Goal: Task Accomplishment & Management: Use online tool/utility

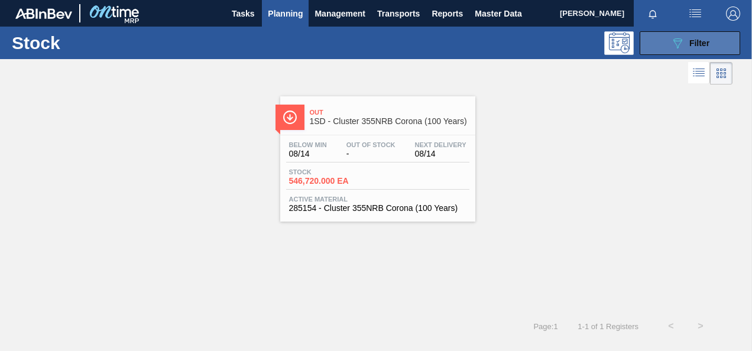
drag, startPoint x: 678, startPoint y: 39, endPoint x: 675, endPoint y: 46, distance: 6.9
click at [677, 47] on icon "089F7B8B-B2A5-4AFE-B5C0-19BA573D28AC" at bounding box center [678, 43] width 14 height 14
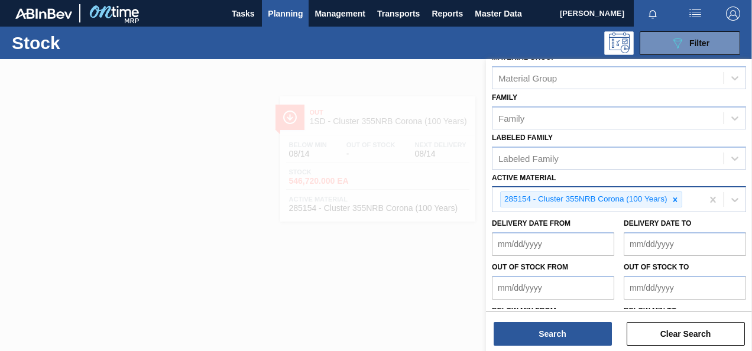
scroll to position [177, 0]
click at [674, 195] on icon at bounding box center [675, 199] width 8 height 8
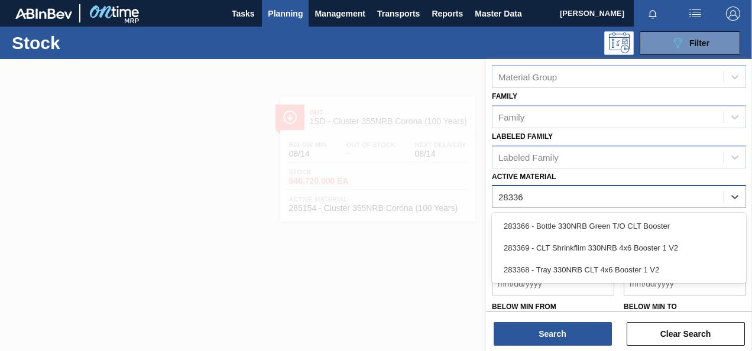
type Material "283369"
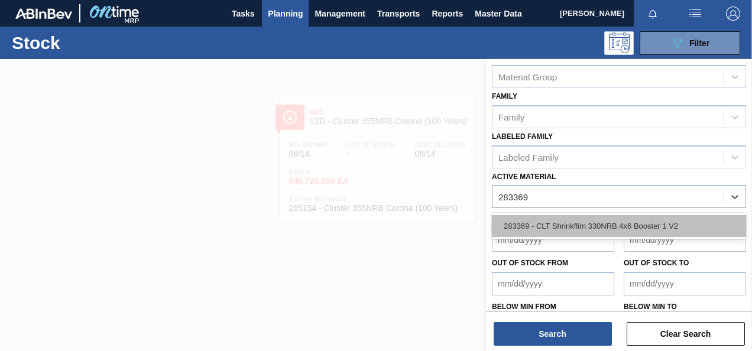
click at [684, 227] on div "283369 - CLT Shrinkflim 330NRB 4x6 Booster 1 V2" at bounding box center [619, 226] width 254 height 22
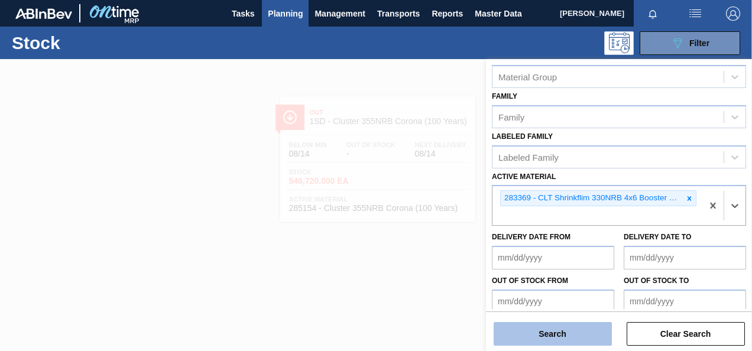
click at [543, 344] on button "Search" at bounding box center [553, 334] width 118 height 24
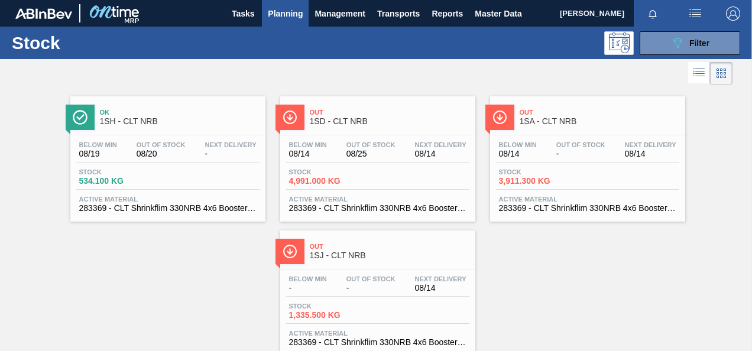
click at [315, 181] on span "4,991.000 KG" at bounding box center [330, 181] width 83 height 9
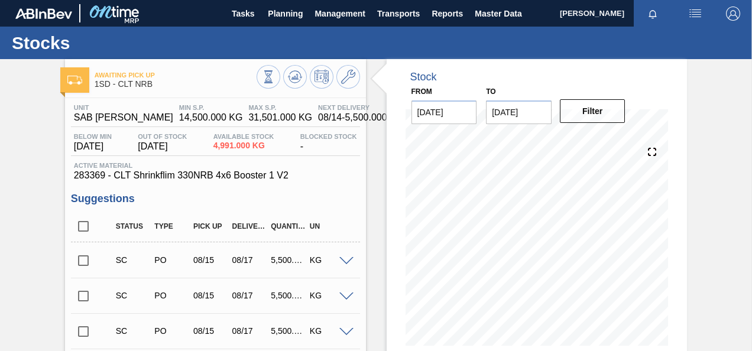
click at [88, 263] on input "checkbox" at bounding box center [83, 260] width 25 height 25
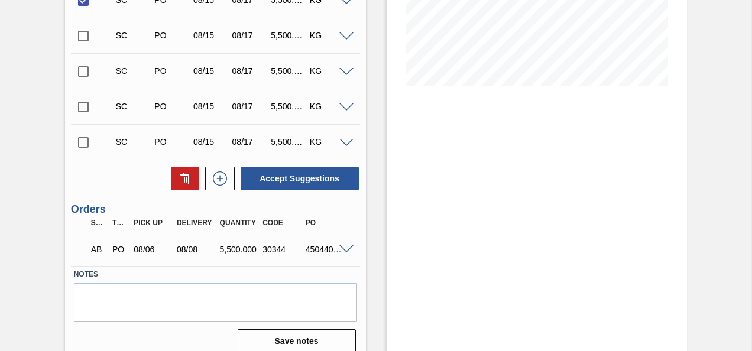
scroll to position [273, 0]
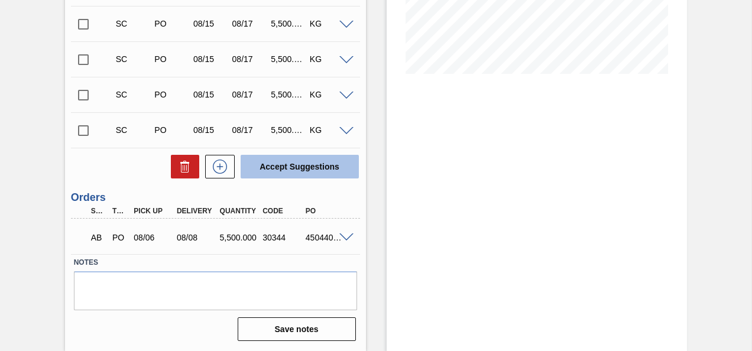
click at [294, 173] on button "Accept Suggestions" at bounding box center [300, 167] width 118 height 24
checkbox input "false"
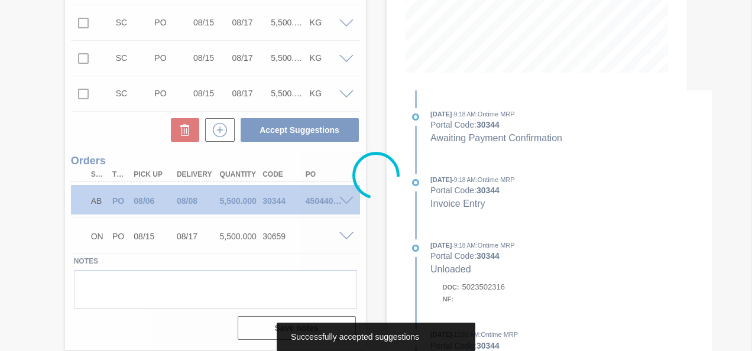
scroll to position [238, 0]
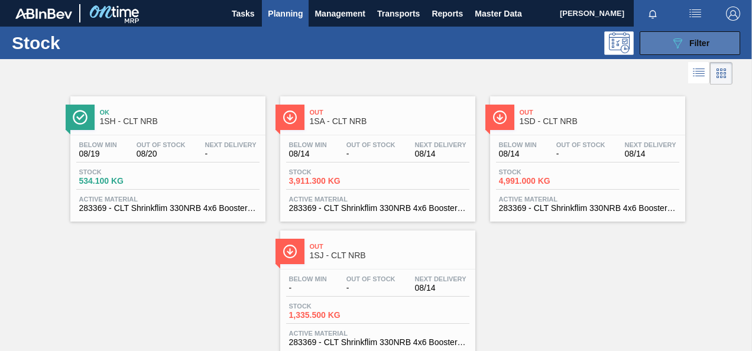
click at [679, 33] on button "089F7B8B-B2A5-4AFE-B5C0-19BA573D28AC Filter" at bounding box center [690, 43] width 101 height 24
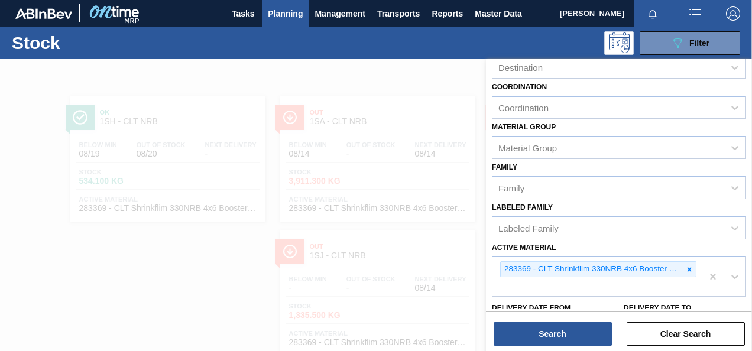
scroll to position [229, 0]
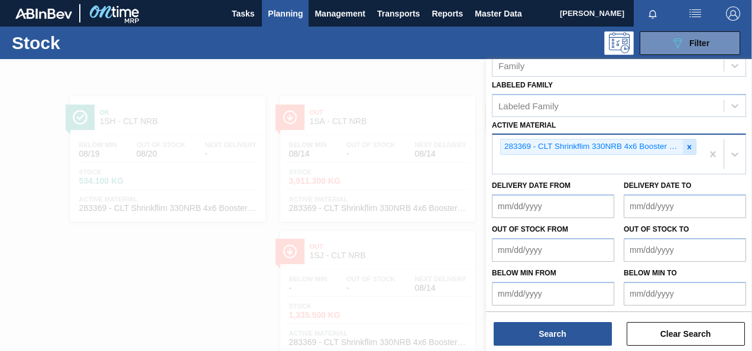
click at [686, 149] on icon at bounding box center [689, 147] width 8 height 8
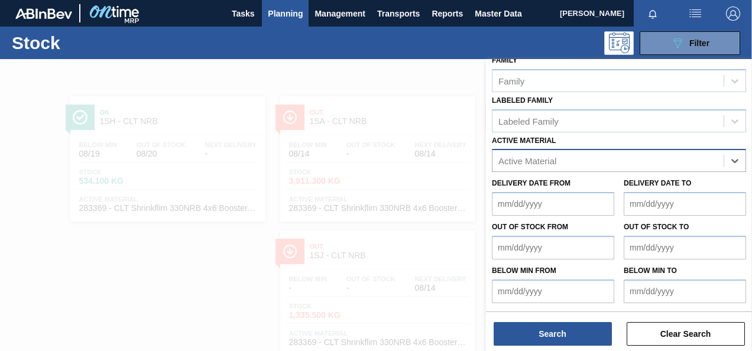
scroll to position [212, 0]
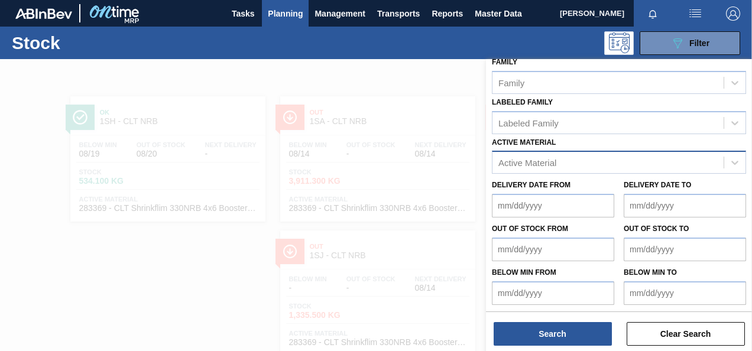
click at [415, 257] on div at bounding box center [376, 234] width 752 height 351
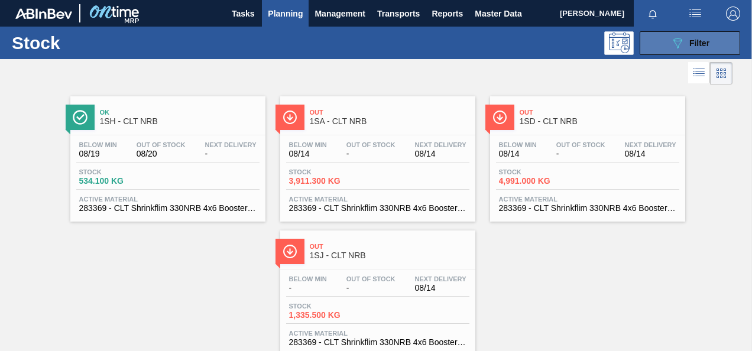
click at [674, 37] on icon "089F7B8B-B2A5-4AFE-B5C0-19BA573D28AC" at bounding box center [678, 43] width 14 height 14
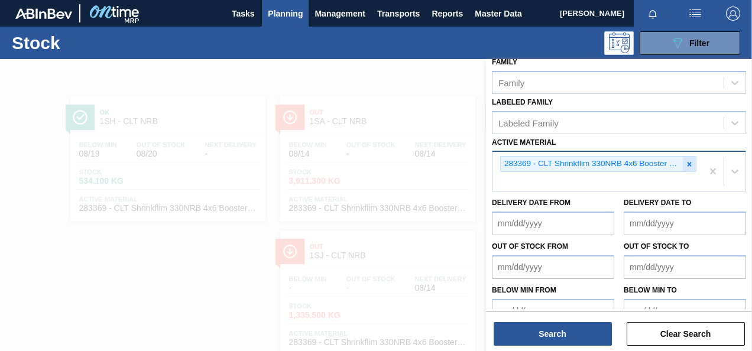
click at [687, 163] on icon at bounding box center [689, 164] width 8 height 8
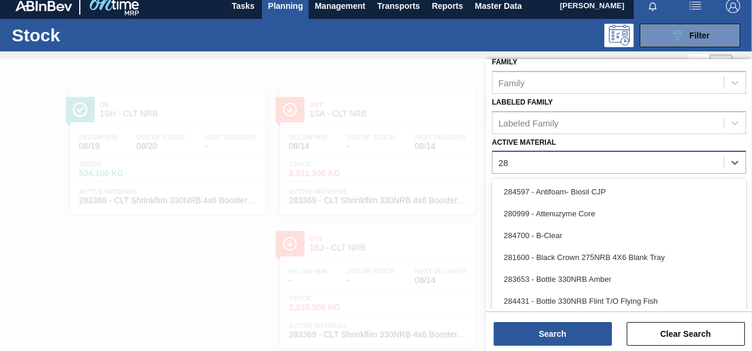
scroll to position [8, 0]
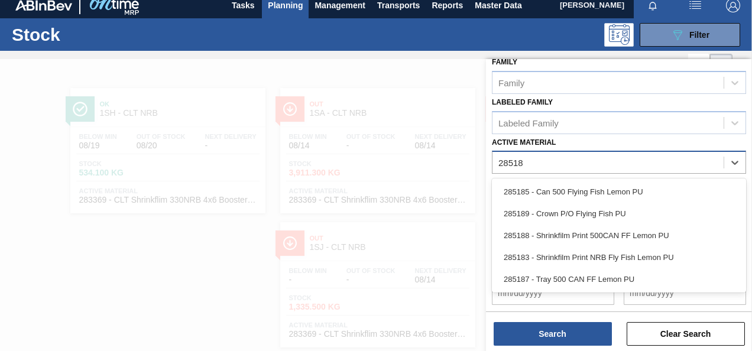
type Material "285188"
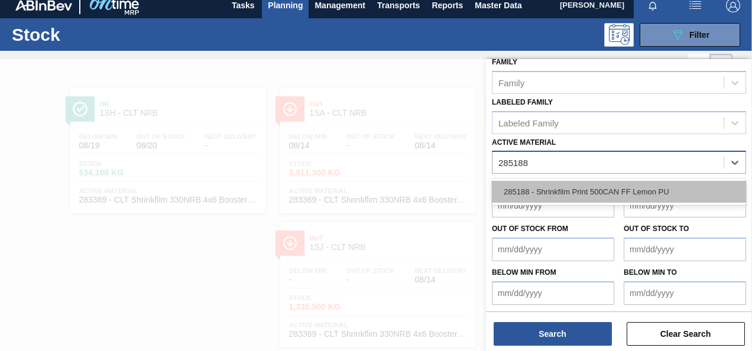
click at [680, 185] on div "285188 - Shrinkfilm Print 500CAN FF Lemon PU" at bounding box center [619, 192] width 254 height 22
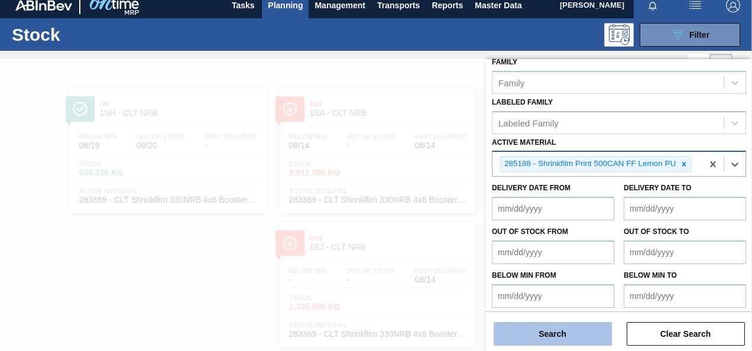
click at [574, 338] on button "Search" at bounding box center [553, 334] width 118 height 24
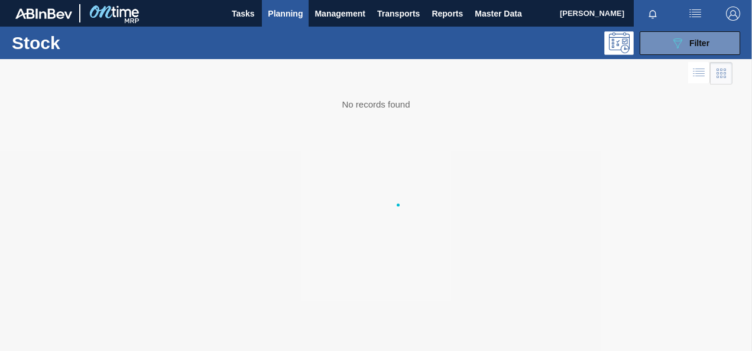
scroll to position [0, 0]
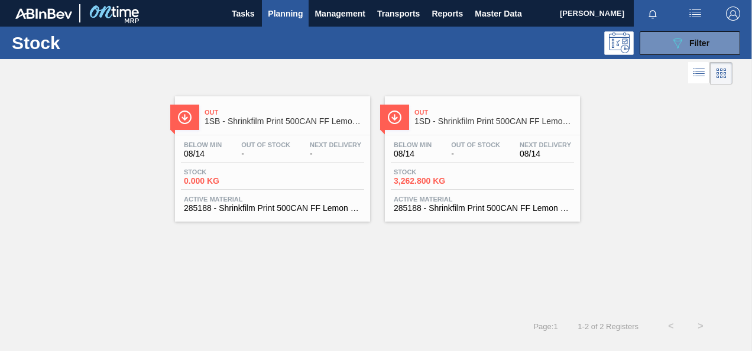
click at [418, 185] on span "3,262.800 KG" at bounding box center [435, 181] width 83 height 9
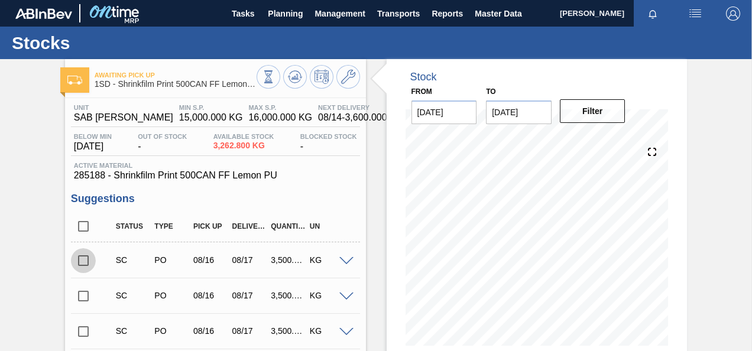
click at [83, 267] on input "checkbox" at bounding box center [83, 260] width 25 height 25
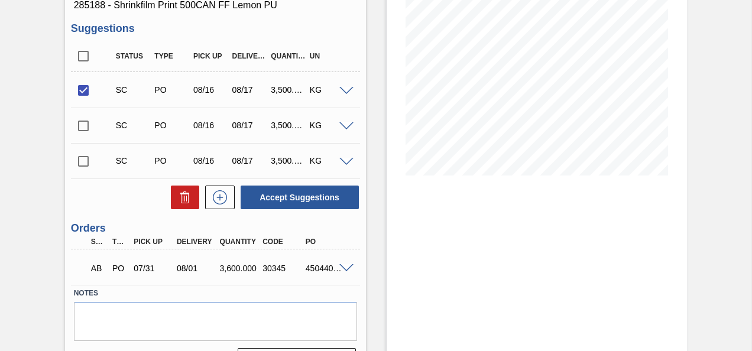
scroll to position [202, 0]
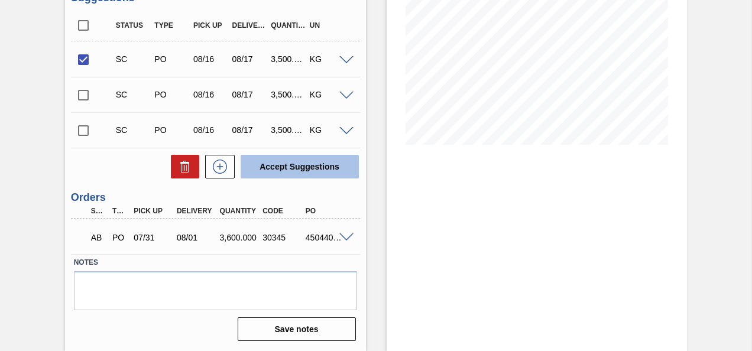
click at [308, 166] on button "Accept Suggestions" at bounding box center [300, 167] width 118 height 24
checkbox input "false"
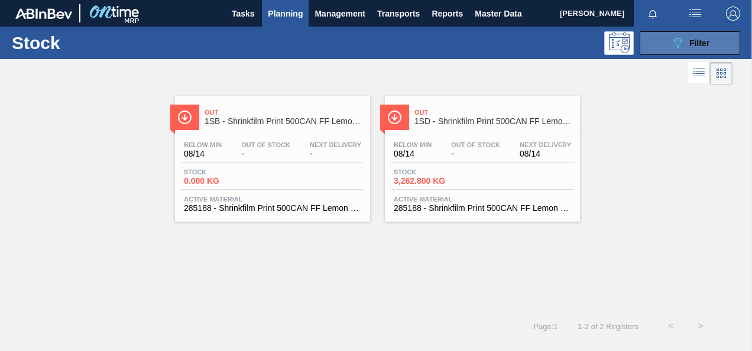
click at [653, 40] on button "089F7B8B-B2A5-4AFE-B5C0-19BA573D28AC Filter" at bounding box center [690, 43] width 101 height 24
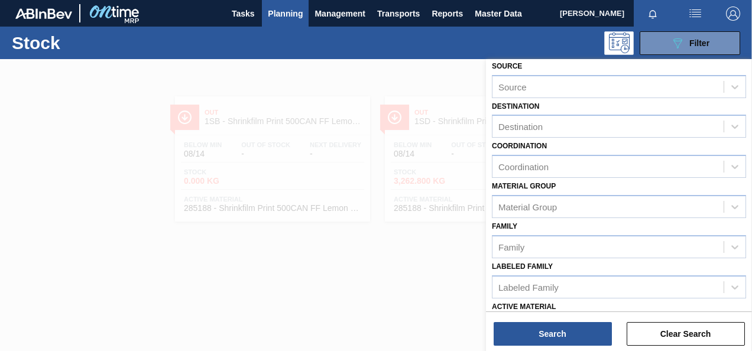
scroll to position [118, 0]
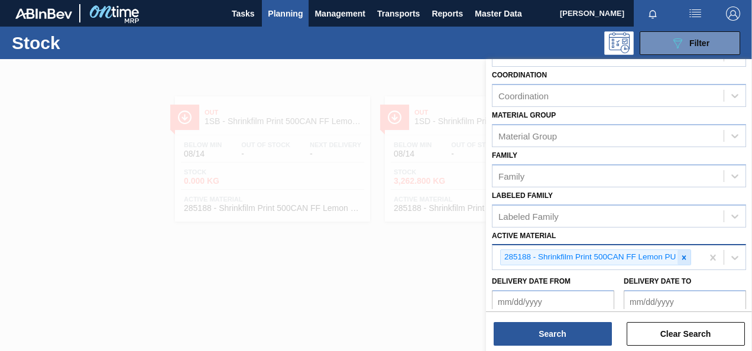
click at [684, 257] on icon at bounding box center [684, 258] width 8 height 8
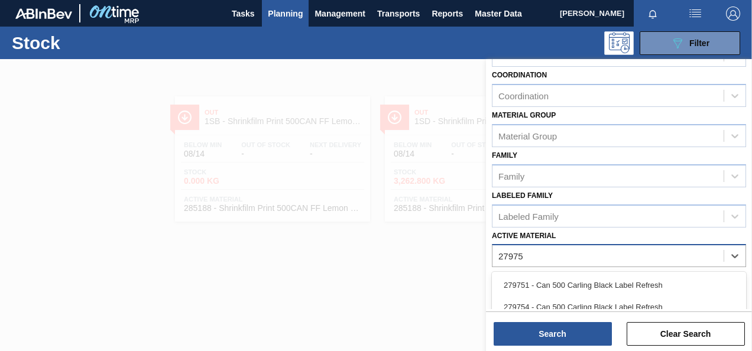
type Material "279753"
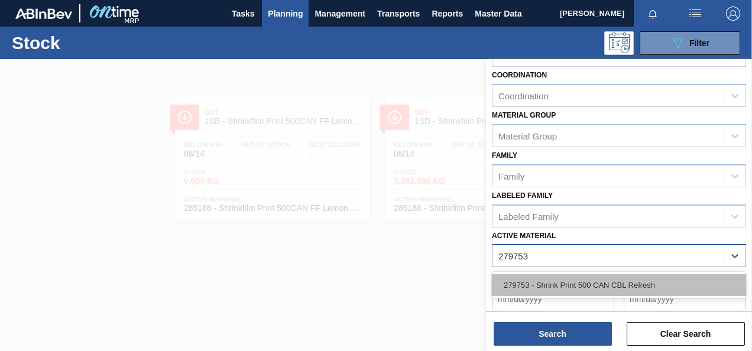
click at [651, 290] on div "279753 - Shrink Print 500 CAN CBL Refresh" at bounding box center [619, 285] width 254 height 22
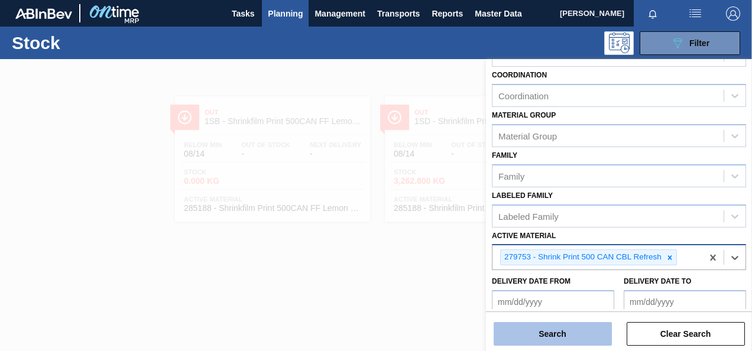
click at [569, 344] on button "Search" at bounding box center [553, 334] width 118 height 24
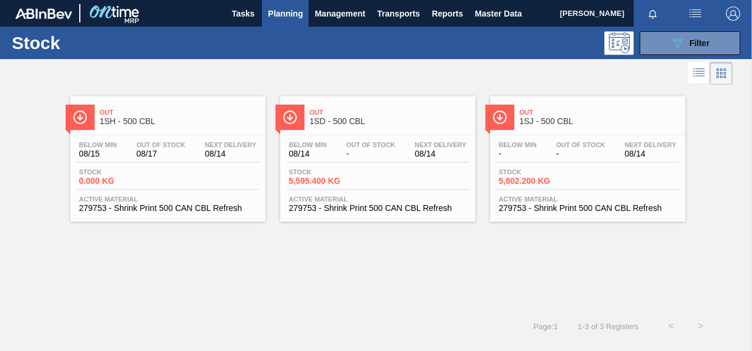
click at [303, 177] on span "5,595.400 KG" at bounding box center [330, 181] width 83 height 9
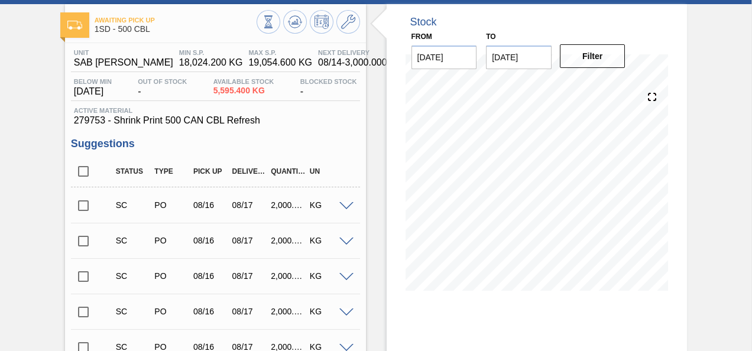
scroll to position [118, 0]
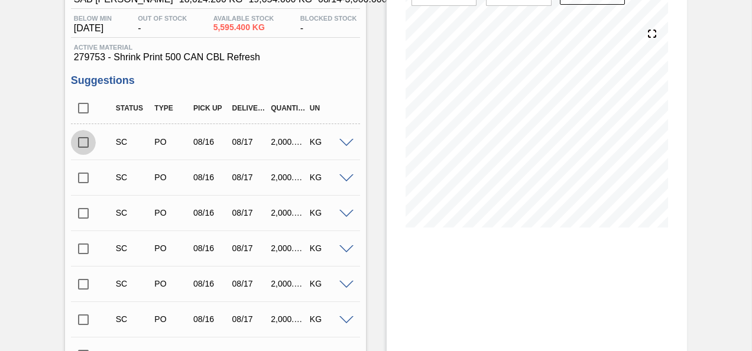
click at [79, 141] on input "checkbox" at bounding box center [83, 142] width 25 height 25
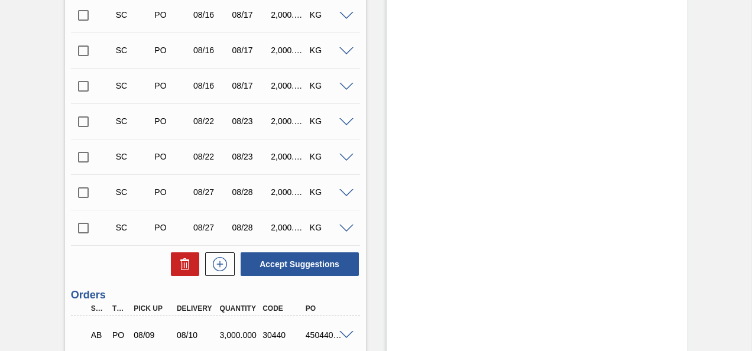
scroll to position [355, 0]
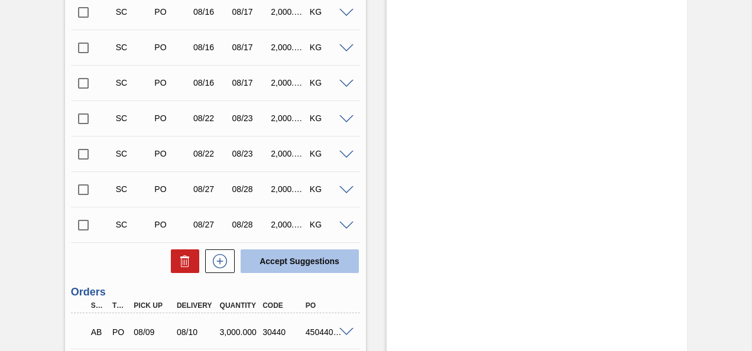
click at [306, 263] on button "Accept Suggestions" at bounding box center [300, 262] width 118 height 24
checkbox input "false"
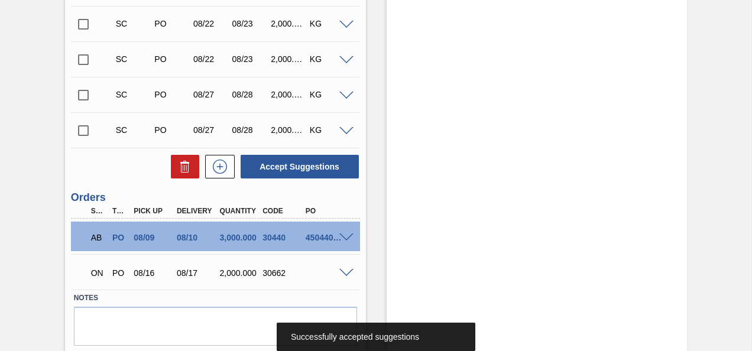
scroll to position [438, 0]
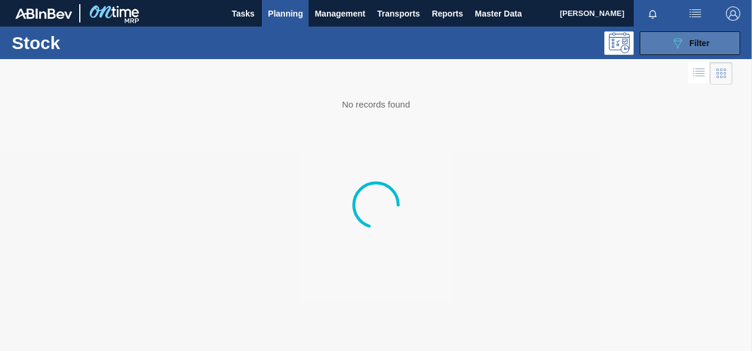
click at [684, 48] on icon "089F7B8B-B2A5-4AFE-B5C0-19BA573D28AC" at bounding box center [678, 43] width 14 height 14
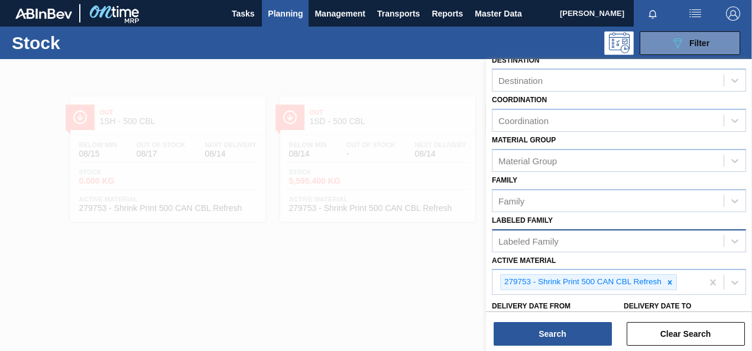
scroll to position [177, 0]
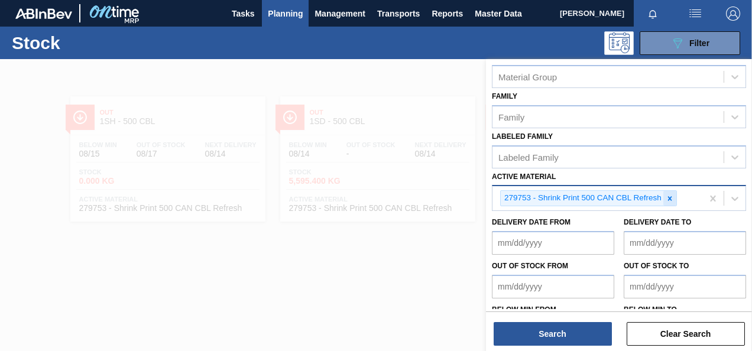
click at [667, 196] on icon at bounding box center [670, 199] width 8 height 8
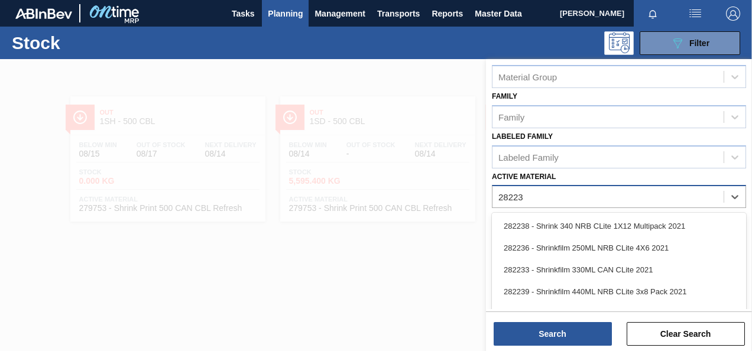
type Material "282235"
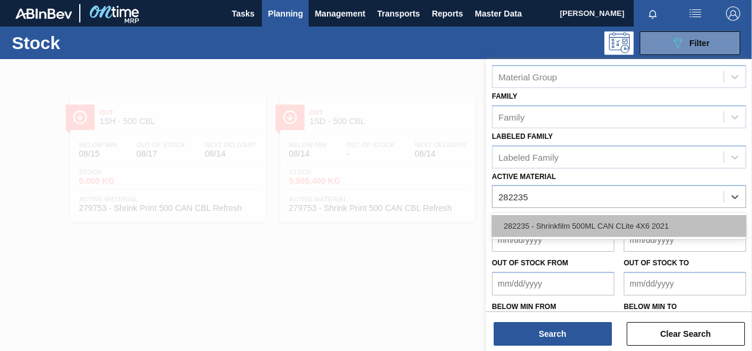
click at [654, 232] on div "282235 - Shrinkfilm 500ML CAN CLite 4X6 2021" at bounding box center [619, 226] width 254 height 22
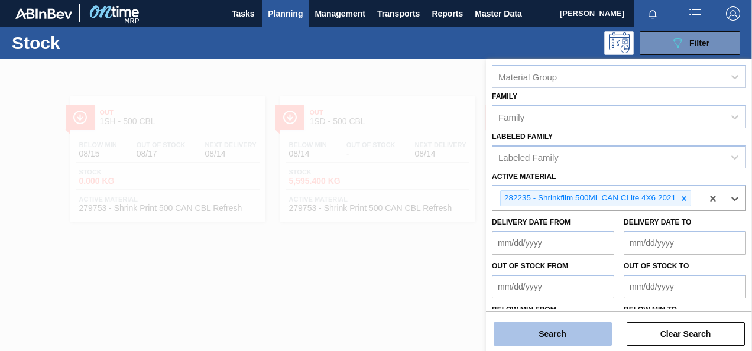
click at [589, 341] on button "Search" at bounding box center [553, 334] width 118 height 24
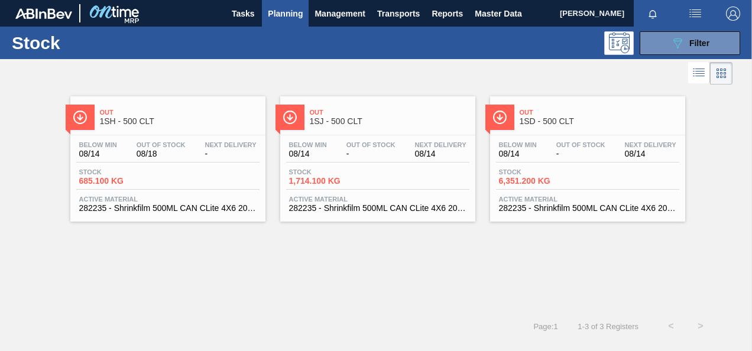
click at [535, 182] on span "6,351.200 KG" at bounding box center [540, 181] width 83 height 9
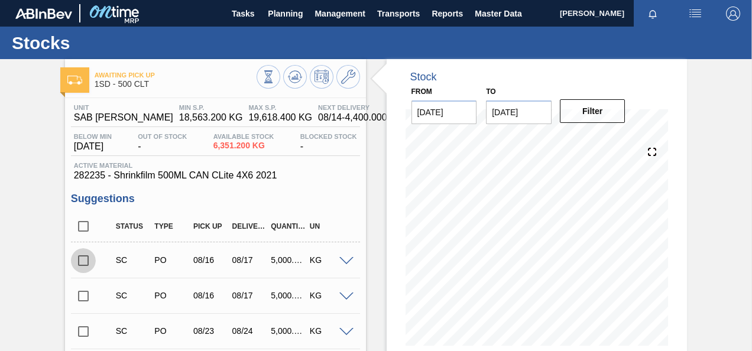
drag, startPoint x: 81, startPoint y: 260, endPoint x: 211, endPoint y: 253, distance: 129.7
click at [82, 260] on input "checkbox" at bounding box center [83, 260] width 25 height 25
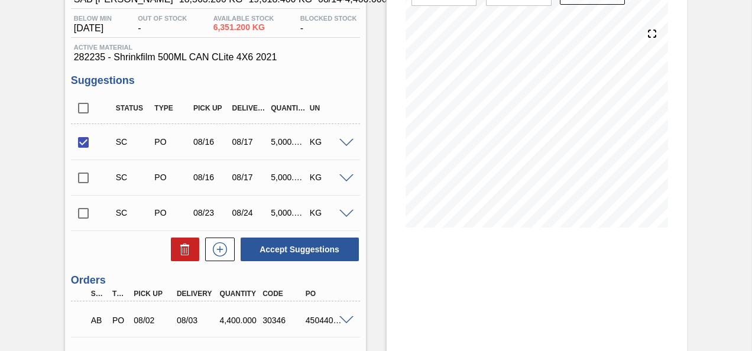
scroll to position [177, 0]
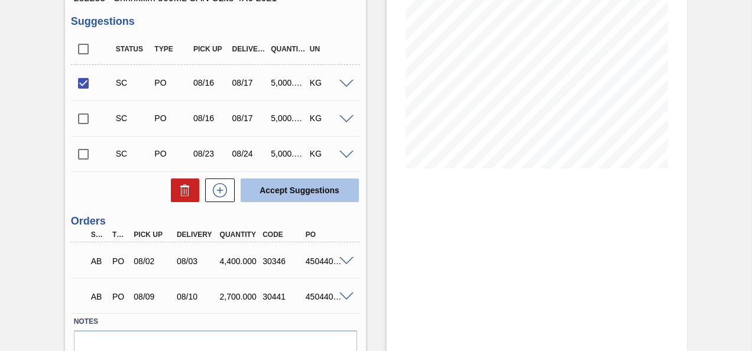
click at [306, 201] on button "Accept Suggestions" at bounding box center [300, 191] width 118 height 24
checkbox input "false"
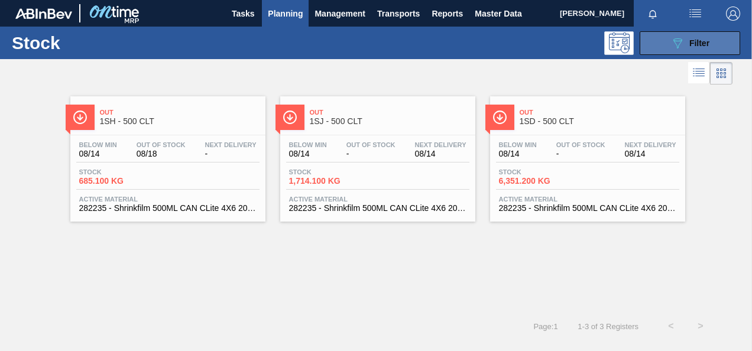
click at [695, 48] on div "089F7B8B-B2A5-4AFE-B5C0-19BA573D28AC Filter" at bounding box center [690, 43] width 39 height 14
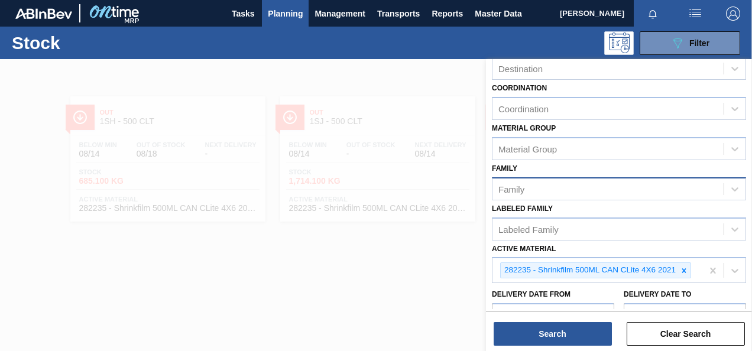
scroll to position [118, 0]
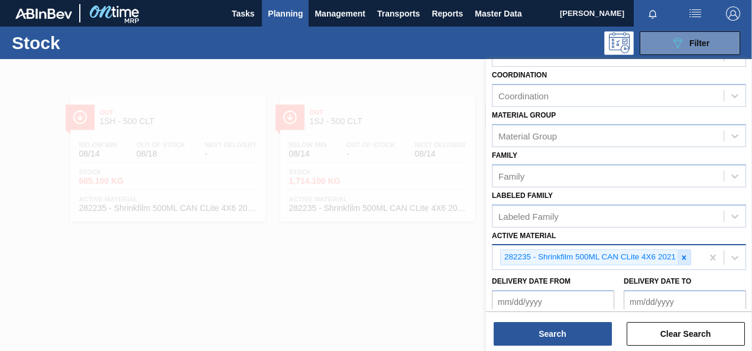
click at [681, 256] on icon at bounding box center [684, 258] width 8 height 8
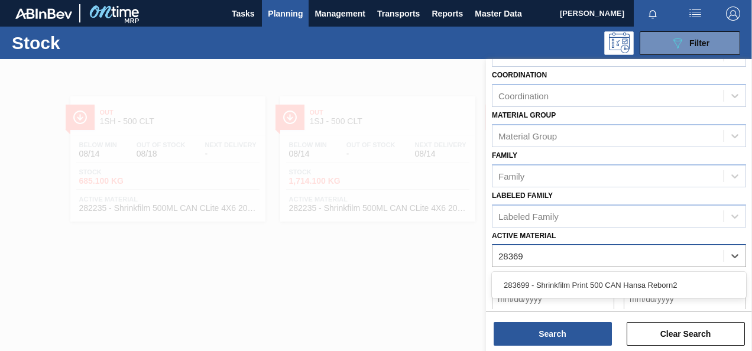
type Material "283699"
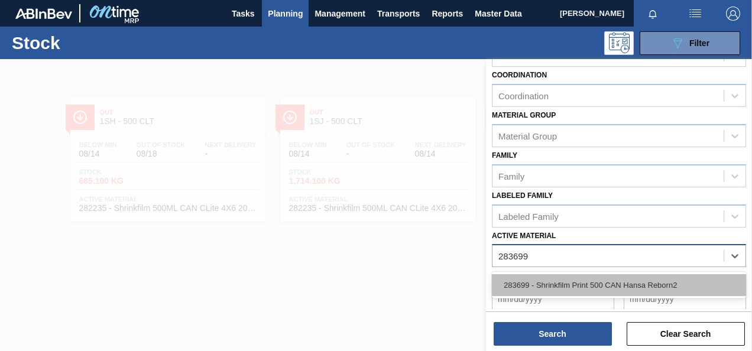
click at [683, 283] on div "283699 - Shrinkfilm Print 500 CAN Hansa Reborn2" at bounding box center [619, 285] width 254 height 22
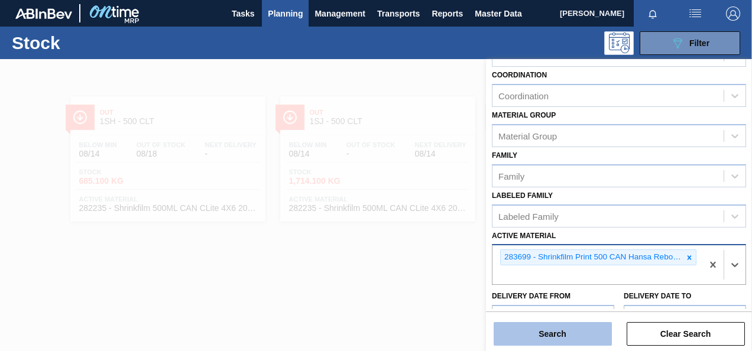
click at [584, 338] on button "Search" at bounding box center [553, 334] width 118 height 24
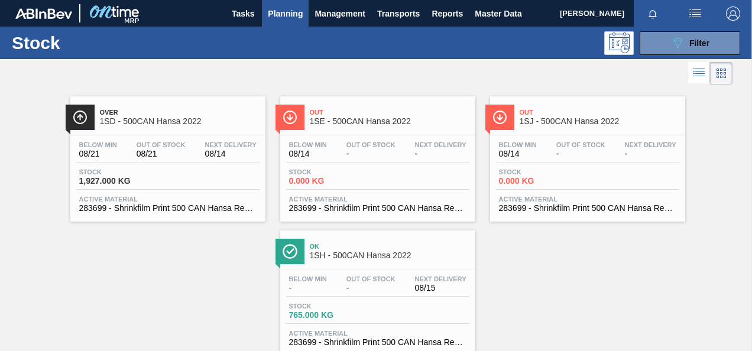
click at [106, 183] on span "1,927.000 KG" at bounding box center [120, 181] width 83 height 9
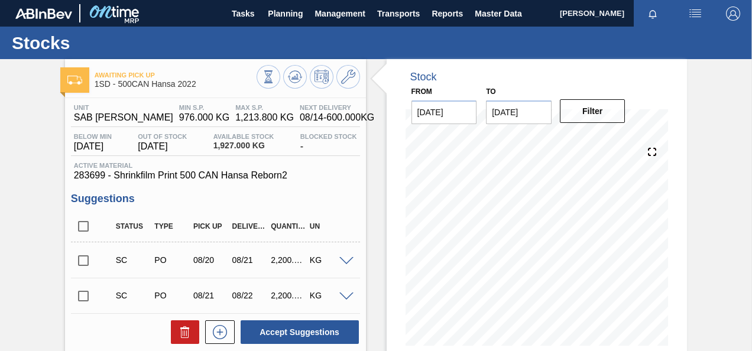
click at [89, 265] on input "checkbox" at bounding box center [83, 260] width 25 height 25
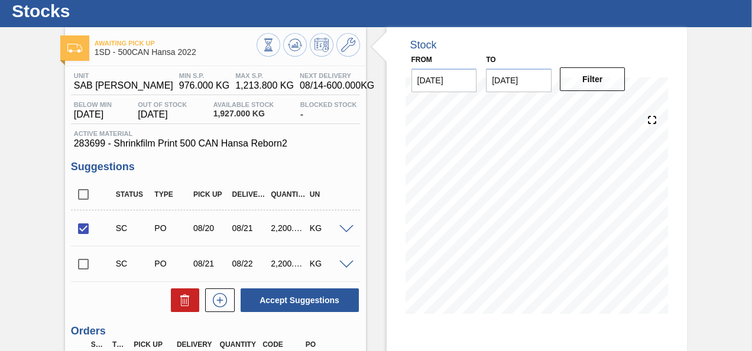
scroll to position [59, 0]
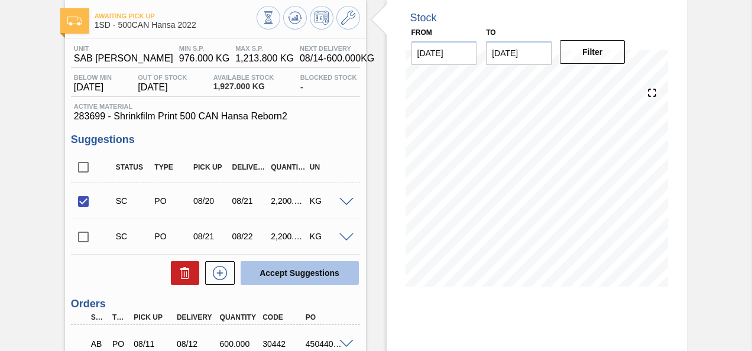
click at [310, 276] on button "Accept Suggestions" at bounding box center [300, 273] width 118 height 24
checkbox input "false"
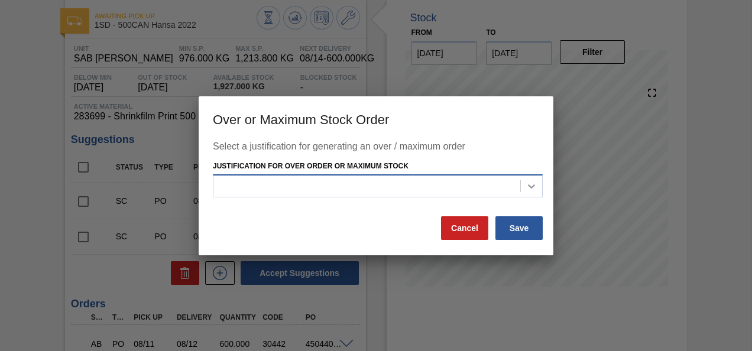
click at [525, 182] on div at bounding box center [531, 186] width 21 height 21
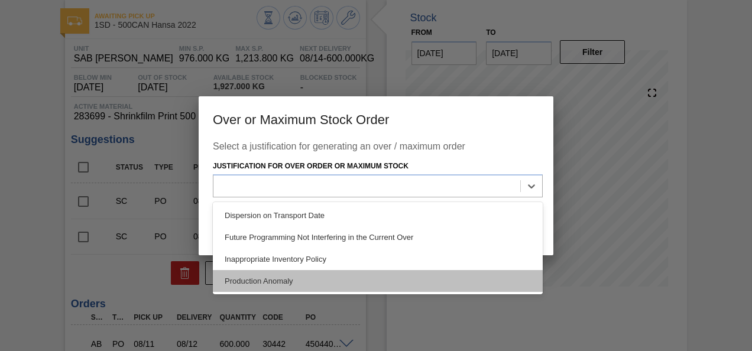
click at [289, 279] on div "Production Anomaly" at bounding box center [378, 281] width 330 height 22
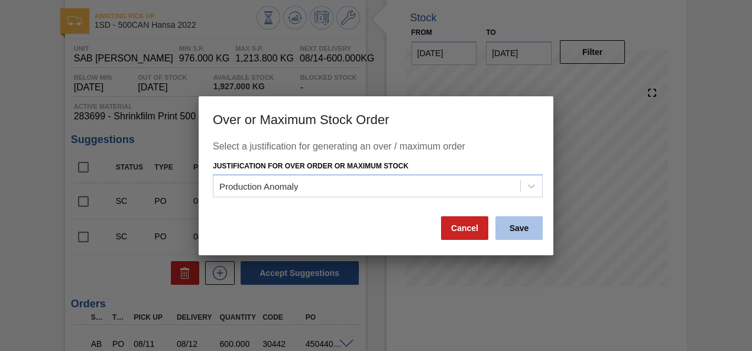
click at [512, 232] on button "Save" at bounding box center [519, 228] width 47 height 24
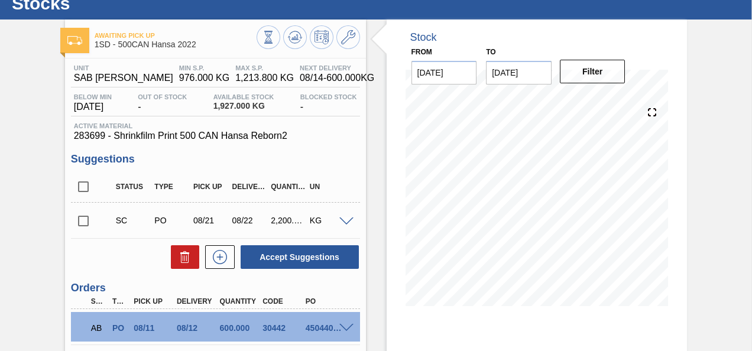
scroll to position [0, 0]
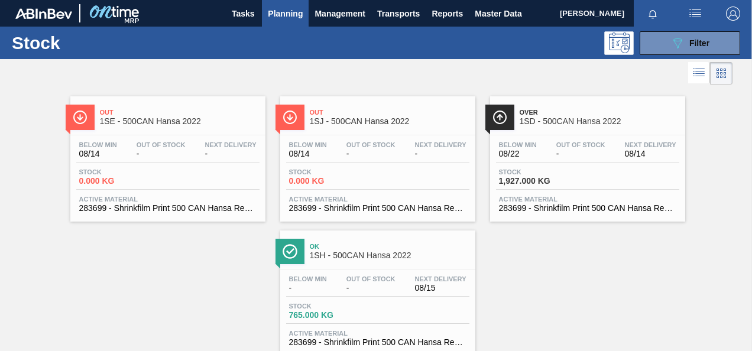
click at [286, 8] on span "Planning" at bounding box center [285, 14] width 35 height 14
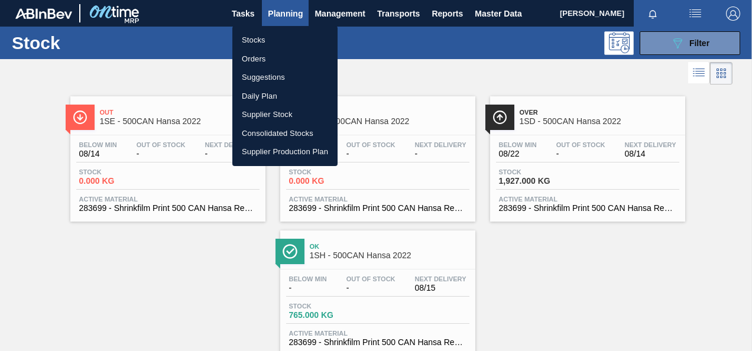
click at [261, 55] on li "Orders" at bounding box center [284, 59] width 105 height 19
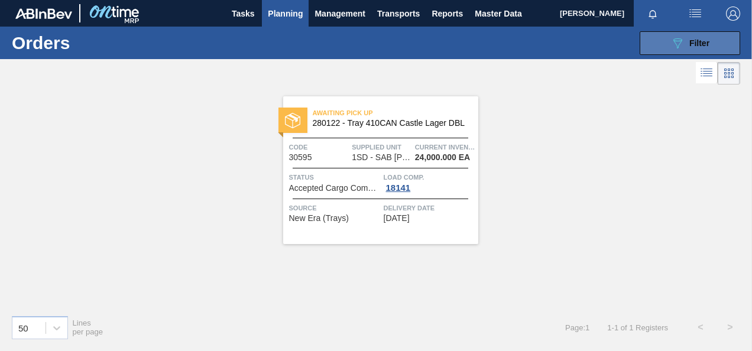
click at [685, 41] on div "089F7B8B-B2A5-4AFE-B5C0-19BA573D28AC Filter" at bounding box center [690, 43] width 39 height 14
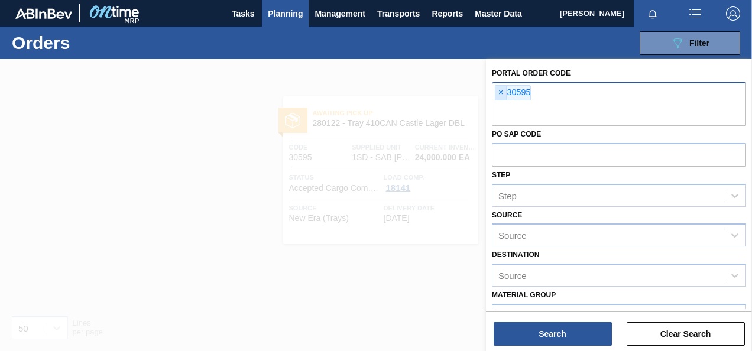
click at [502, 90] on span "×" at bounding box center [501, 93] width 11 height 14
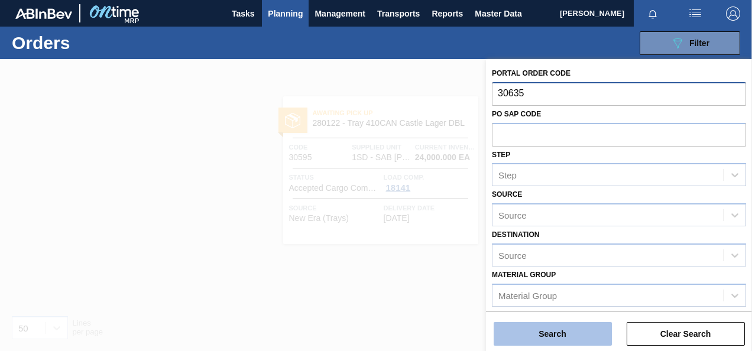
type input "30635"
click at [598, 337] on button "Search" at bounding box center [553, 334] width 118 height 24
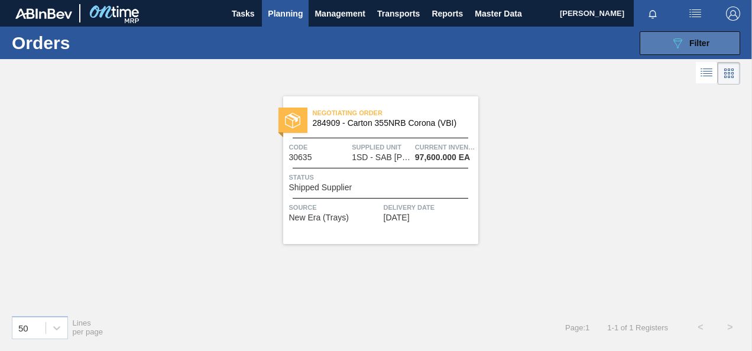
click at [672, 47] on icon "089F7B8B-B2A5-4AFE-B5C0-19BA573D28AC" at bounding box center [678, 43] width 14 height 14
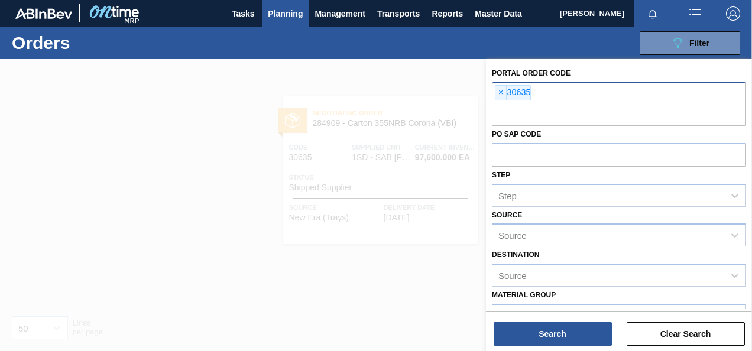
click at [503, 93] on span "×" at bounding box center [501, 93] width 11 height 14
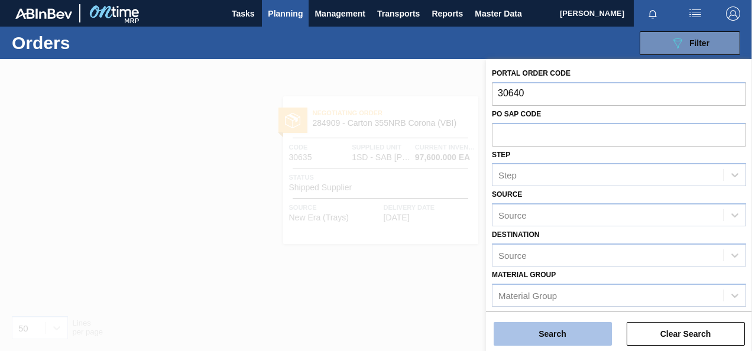
type input "30640"
click at [559, 334] on button "Search" at bounding box center [553, 334] width 118 height 24
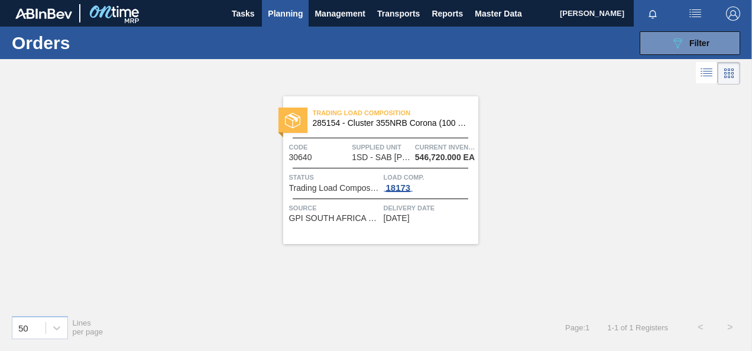
click at [393, 189] on div "18173" at bounding box center [399, 187] width 30 height 9
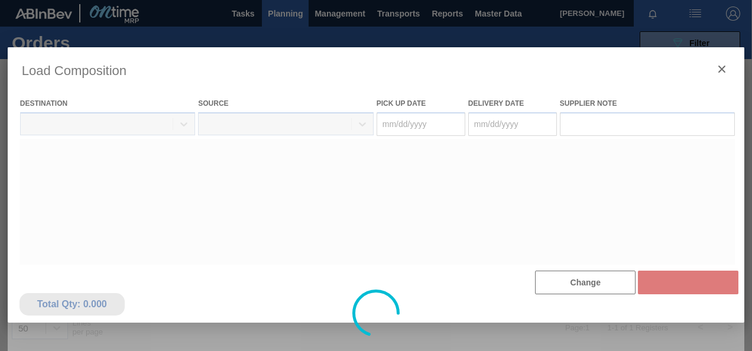
type Date "[DATE]"
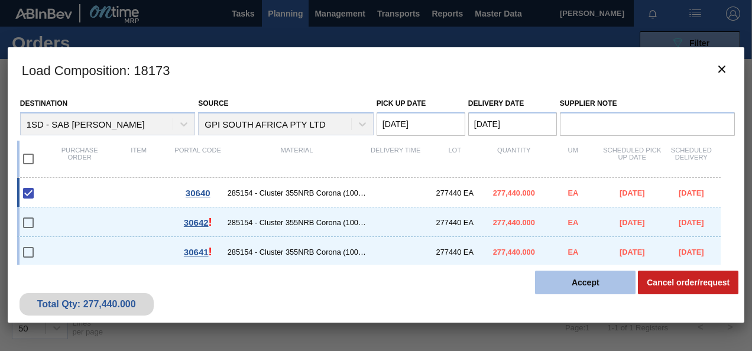
click at [595, 277] on button "Accept" at bounding box center [585, 283] width 101 height 24
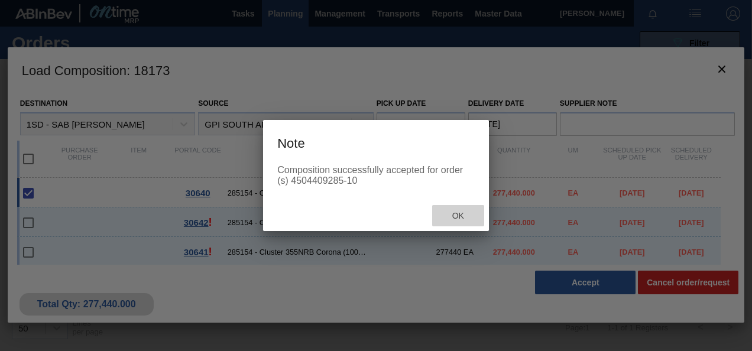
click at [455, 213] on div "Ok" at bounding box center [458, 216] width 52 height 22
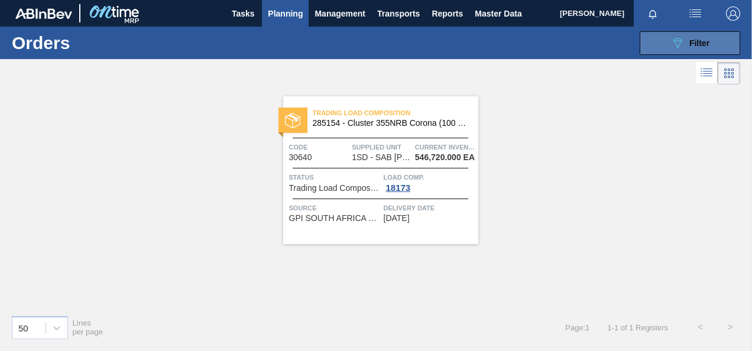
click at [711, 34] on button "089F7B8B-B2A5-4AFE-B5C0-19BA573D28AC Filter" at bounding box center [690, 43] width 101 height 24
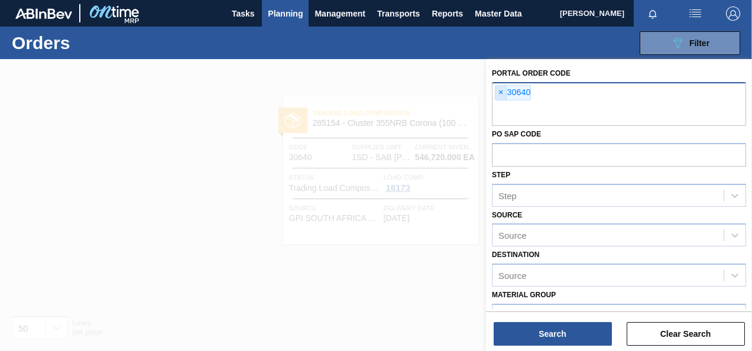
click at [499, 92] on span "×" at bounding box center [501, 93] width 11 height 14
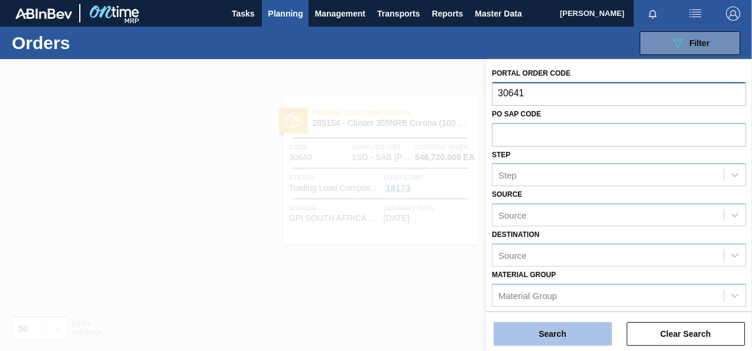
type input "30641"
click at [544, 345] on button "Search" at bounding box center [553, 334] width 118 height 24
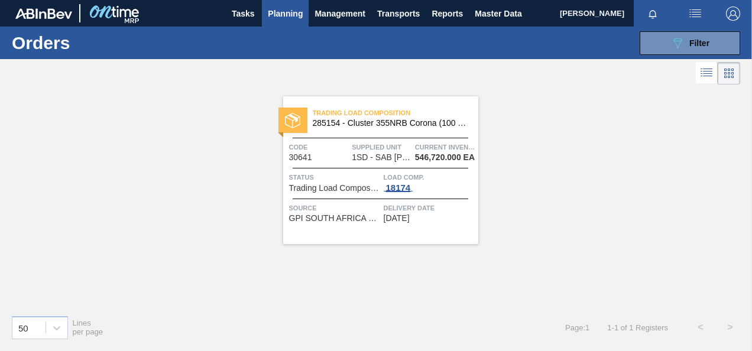
click at [399, 189] on div "18174" at bounding box center [399, 187] width 30 height 9
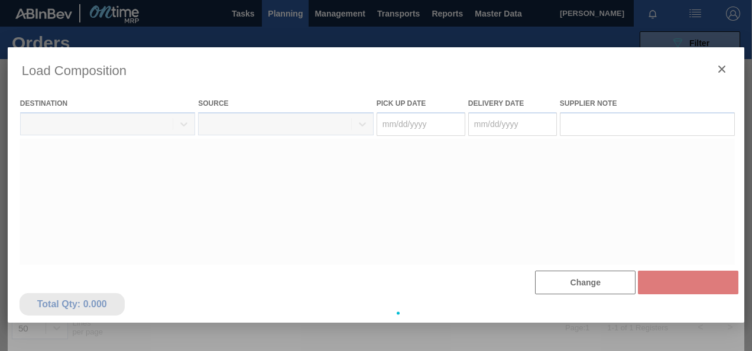
type Date "[DATE]"
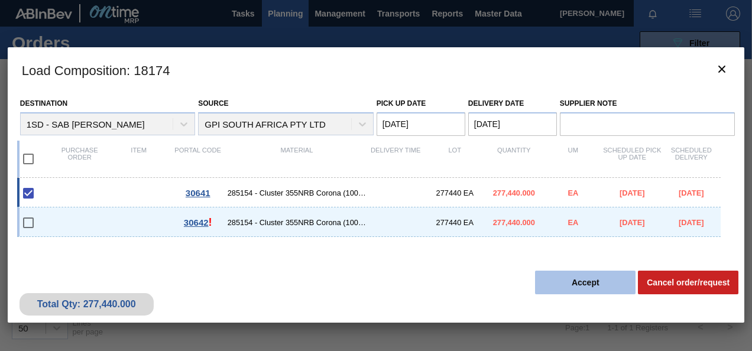
click at [614, 282] on button "Accept" at bounding box center [585, 283] width 101 height 24
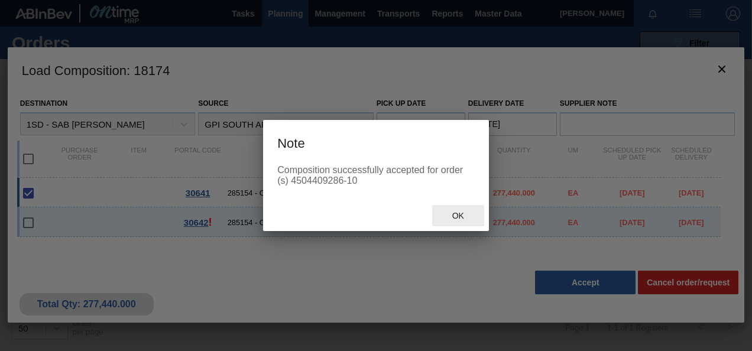
click at [454, 214] on span "Ok" at bounding box center [458, 215] width 31 height 9
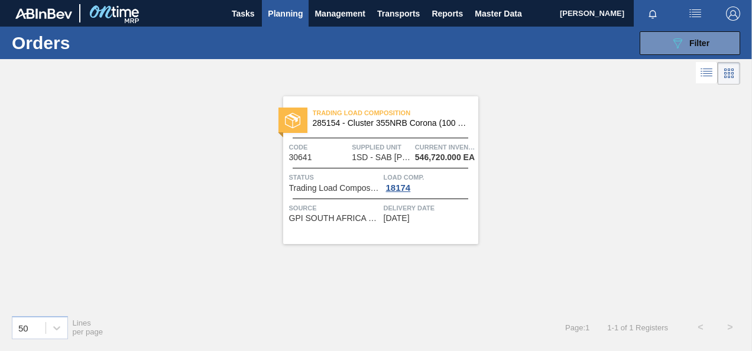
click at [684, 29] on div "089F7B8B-B2A5-4AFE-B5C0-19BA573D28AC Filter Portal Order Code × 30641 PO SAP Co…" at bounding box center [460, 42] width 571 height 35
click at [679, 36] on icon "089F7B8B-B2A5-4AFE-B5C0-19BA573D28AC" at bounding box center [678, 43] width 14 height 14
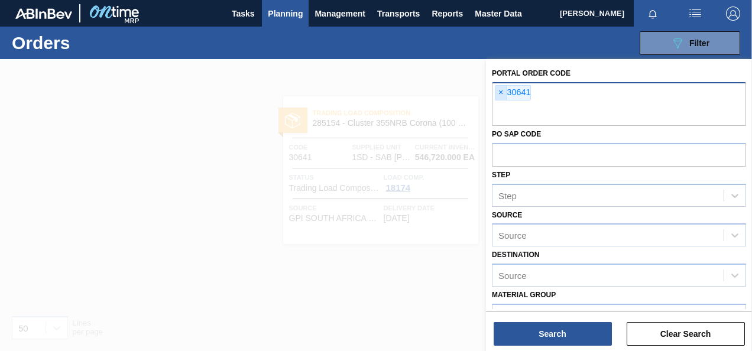
click at [503, 91] on span "×" at bounding box center [501, 93] width 11 height 14
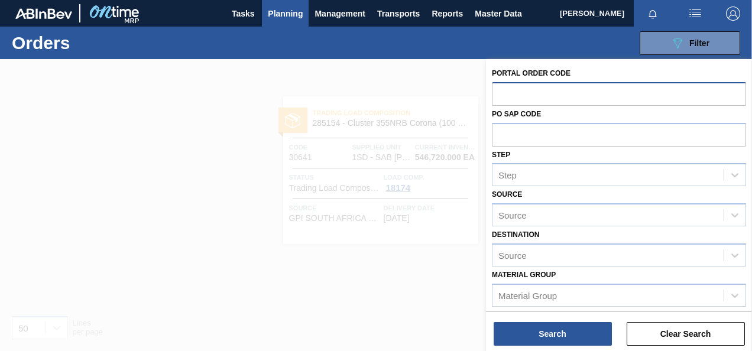
type input "0"
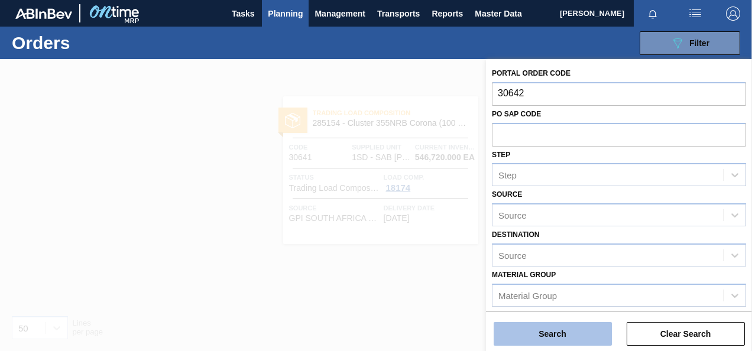
type input "30642"
click at [554, 330] on button "Search" at bounding box center [553, 334] width 118 height 24
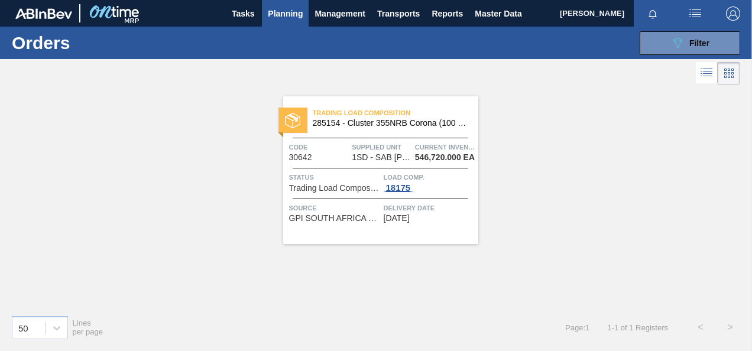
click at [398, 187] on div "18175" at bounding box center [399, 187] width 30 height 9
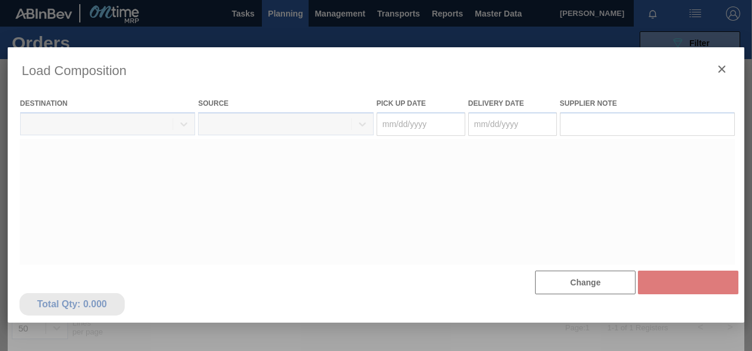
type Date "[DATE]"
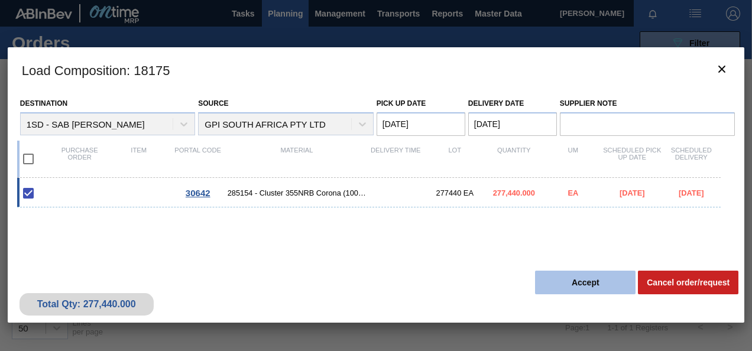
click at [585, 277] on button "Accept" at bounding box center [585, 283] width 101 height 24
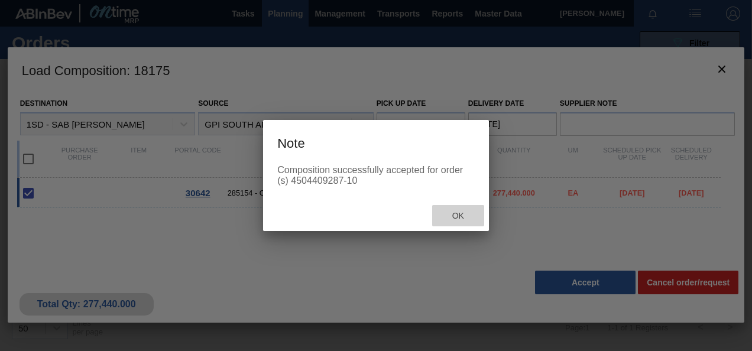
click at [455, 214] on span "Ok" at bounding box center [458, 215] width 31 height 9
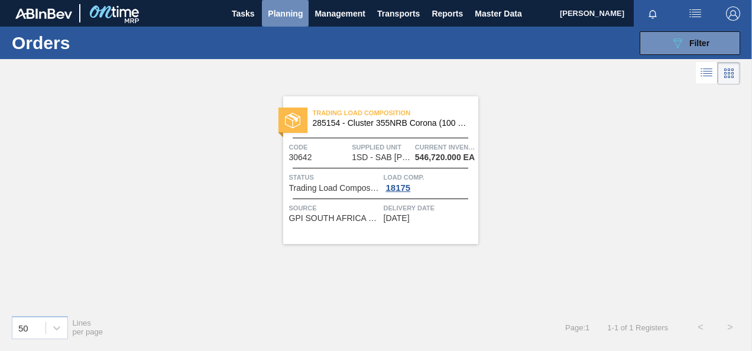
click at [289, 13] on span "Planning" at bounding box center [285, 14] width 35 height 14
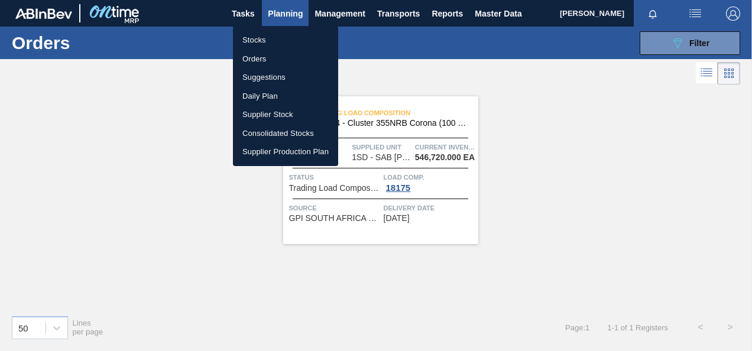
click at [264, 41] on li "Stocks" at bounding box center [285, 40] width 105 height 19
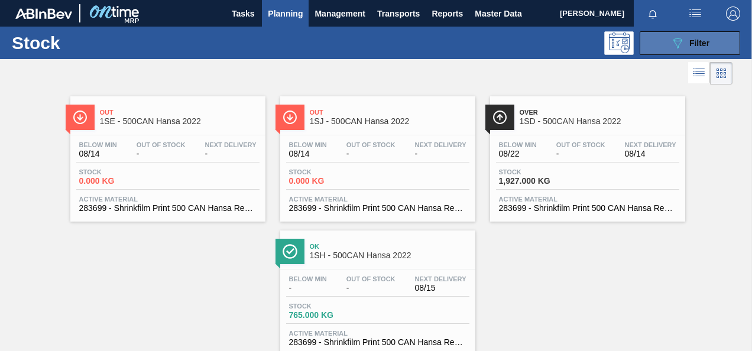
click at [665, 45] on button "089F7B8B-B2A5-4AFE-B5C0-19BA573D28AC Filter" at bounding box center [690, 43] width 101 height 24
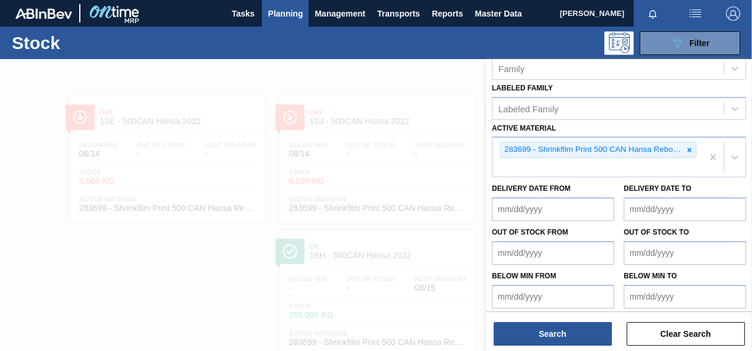
scroll to position [229, 0]
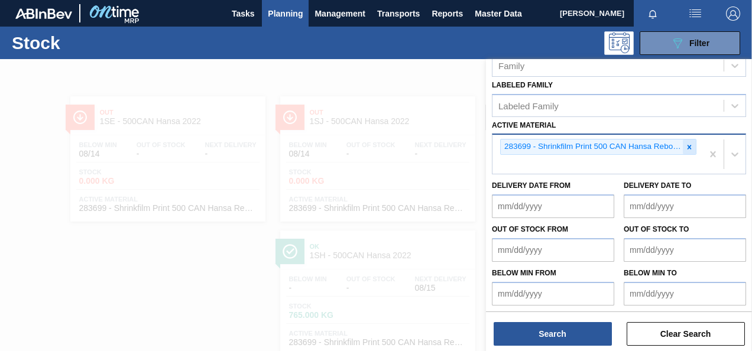
click at [685, 141] on div at bounding box center [689, 147] width 13 height 15
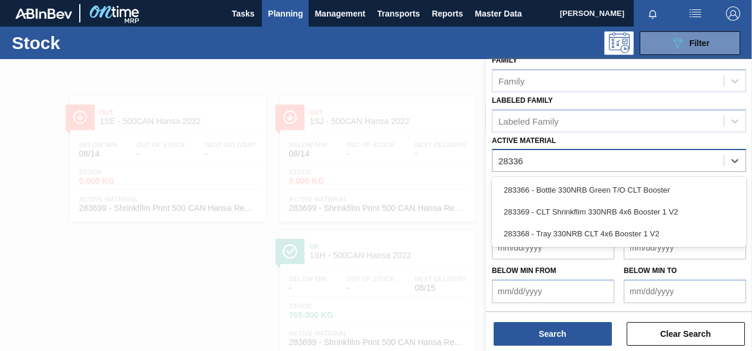
scroll to position [212, 0]
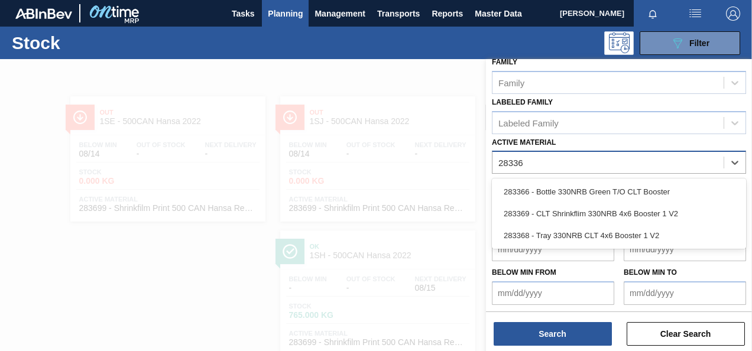
type Material "283368"
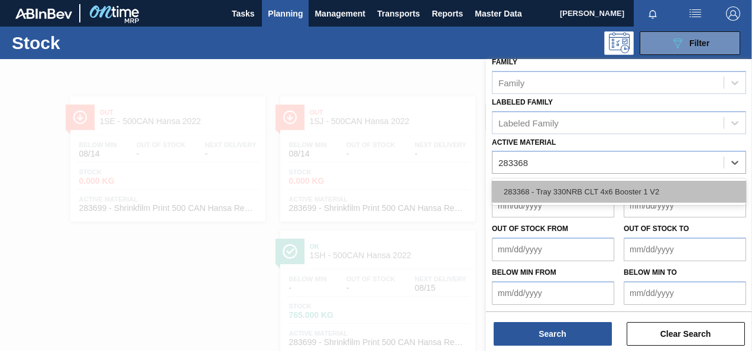
click at [572, 182] on div "283368 - Tray 330NRB CLT 4x6 Booster 1 V2" at bounding box center [619, 192] width 254 height 22
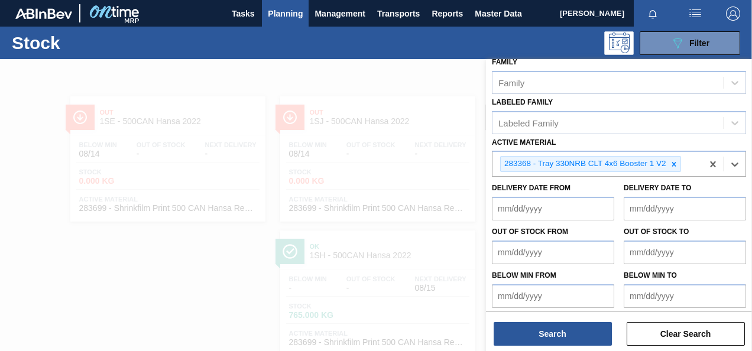
scroll to position [214, 0]
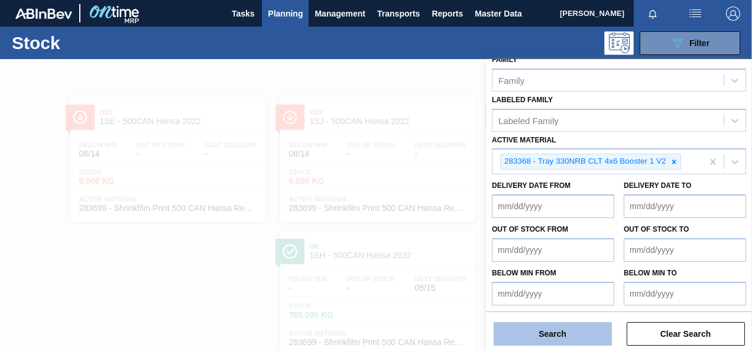
click at [559, 338] on button "Search" at bounding box center [553, 334] width 118 height 24
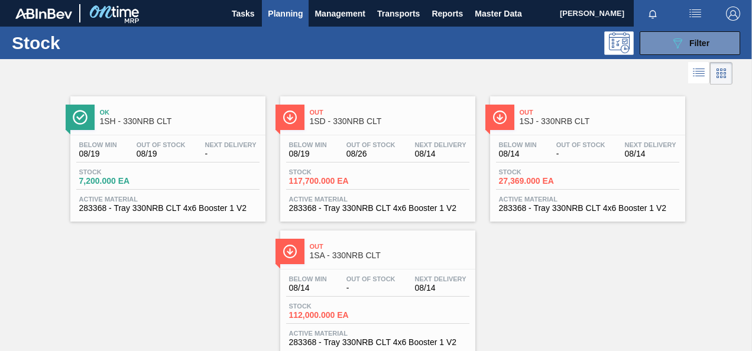
click at [323, 180] on span "117,700.000 EA" at bounding box center [330, 181] width 83 height 9
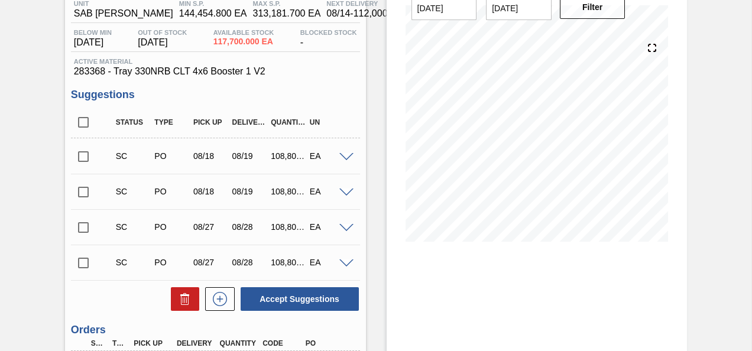
scroll to position [118, 0]
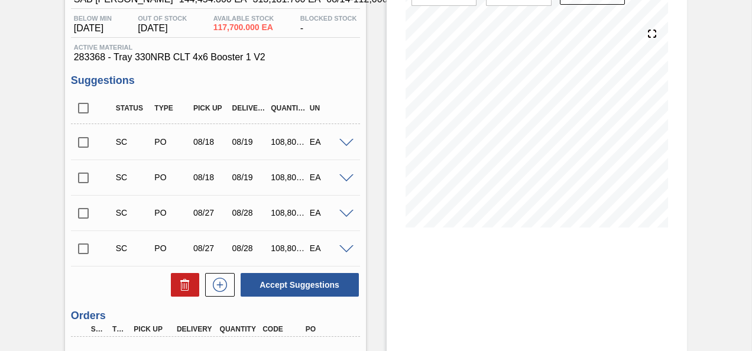
click at [89, 145] on input "checkbox" at bounding box center [83, 142] width 25 height 25
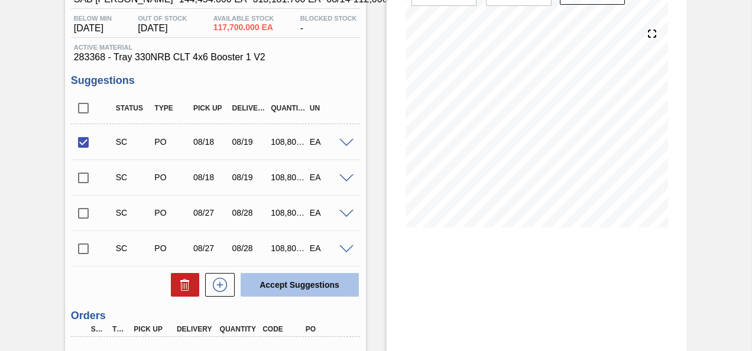
click at [309, 286] on button "Accept Suggestions" at bounding box center [300, 285] width 118 height 24
checkbox input "false"
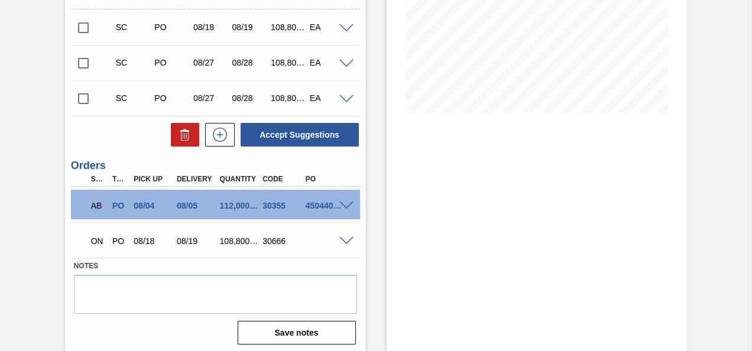
scroll to position [237, 0]
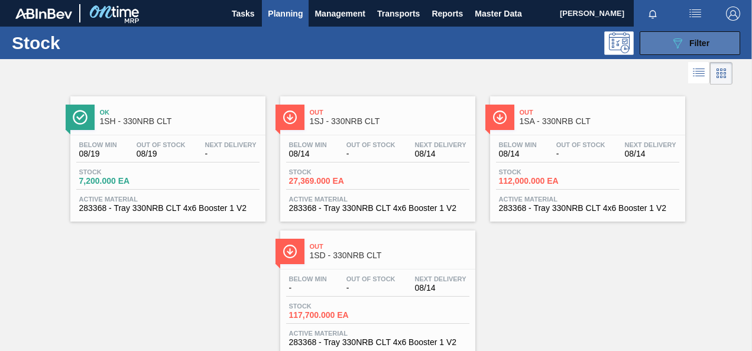
click at [679, 37] on icon "089F7B8B-B2A5-4AFE-B5C0-19BA573D28AC" at bounding box center [678, 43] width 14 height 14
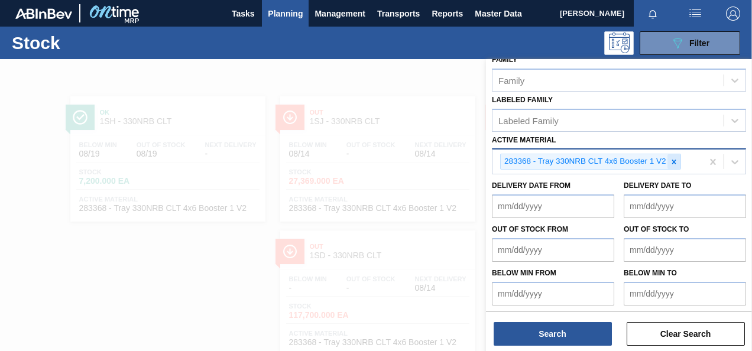
click at [674, 161] on icon at bounding box center [674, 162] width 4 height 4
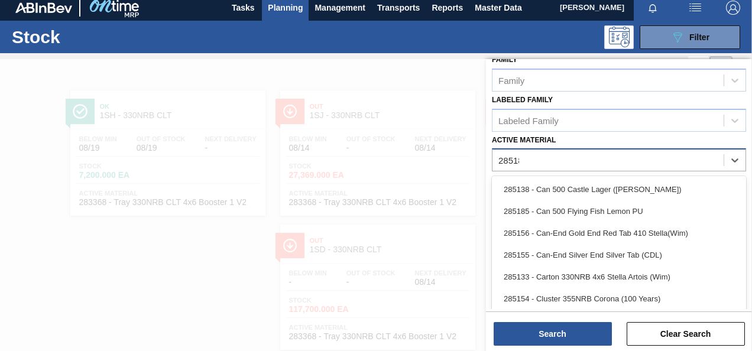
scroll to position [212, 0]
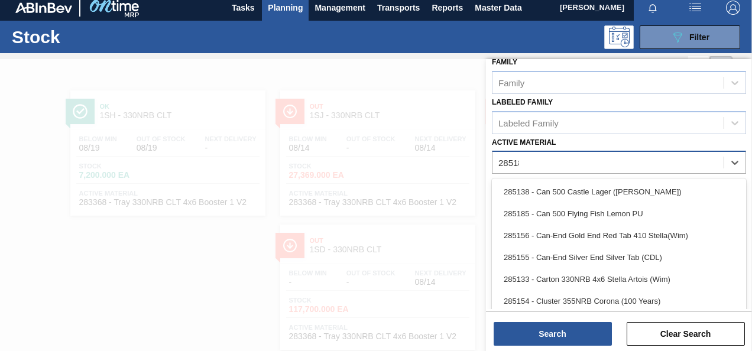
type Material "285187"
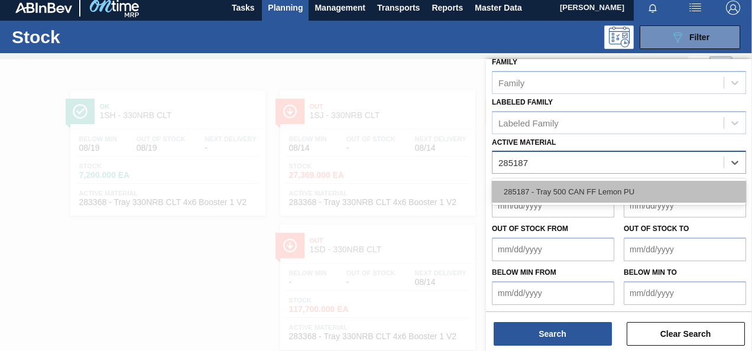
click at [647, 185] on div "285187 - Tray 500 CAN FF Lemon PU" at bounding box center [619, 192] width 254 height 22
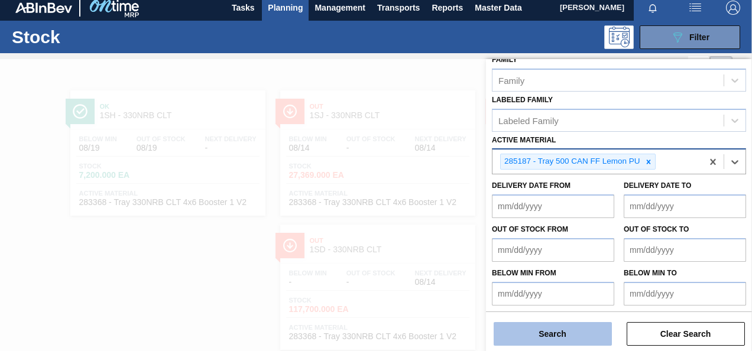
click at [572, 344] on button "Search" at bounding box center [553, 334] width 118 height 24
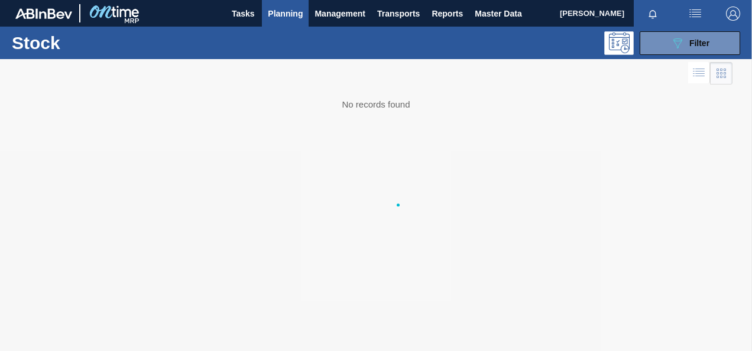
scroll to position [0, 0]
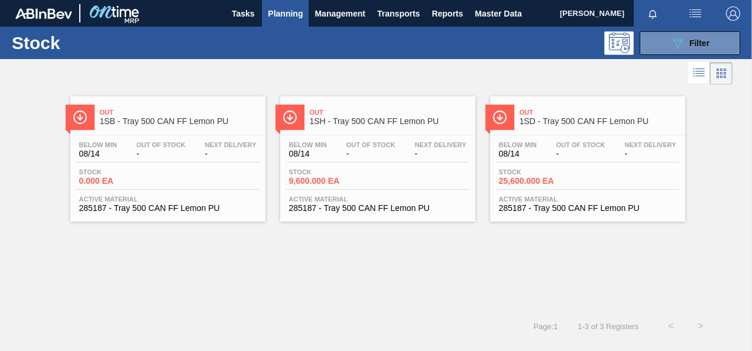
click at [519, 188] on div "Stock 25,600.000 EA" at bounding box center [587, 179] width 183 height 21
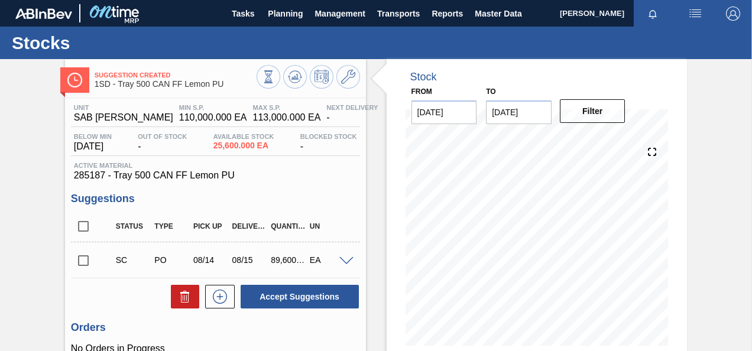
click at [88, 261] on input "checkbox" at bounding box center [83, 260] width 25 height 25
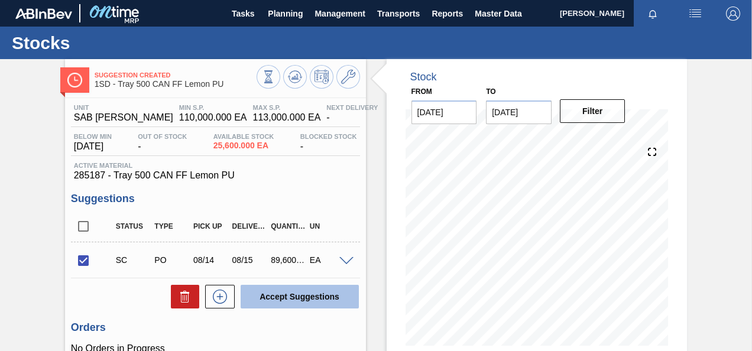
click at [286, 299] on button "Accept Suggestions" at bounding box center [300, 297] width 118 height 24
checkbox input "false"
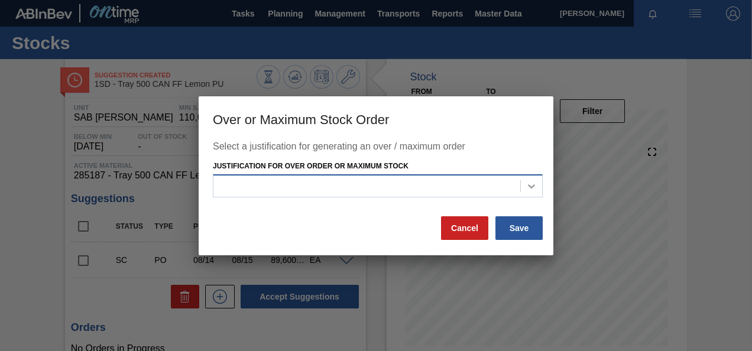
click at [539, 189] on div at bounding box center [531, 186] width 21 height 21
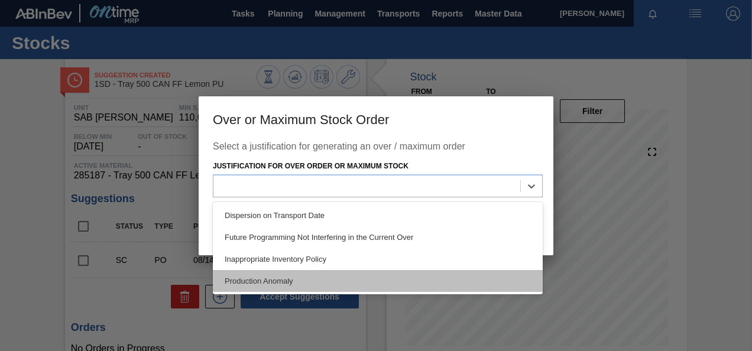
click at [273, 284] on div "Production Anomaly" at bounding box center [378, 281] width 330 height 22
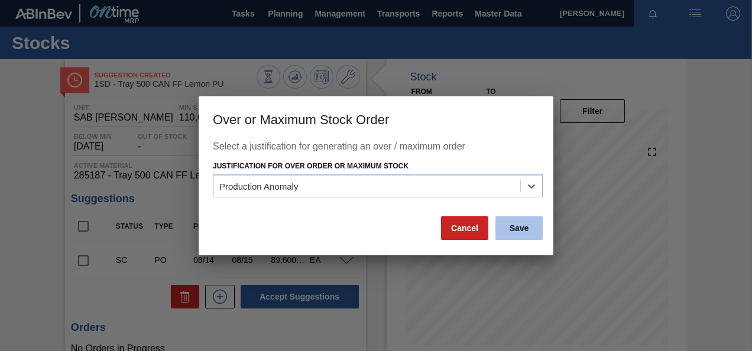
click at [518, 232] on button "Save" at bounding box center [519, 228] width 47 height 24
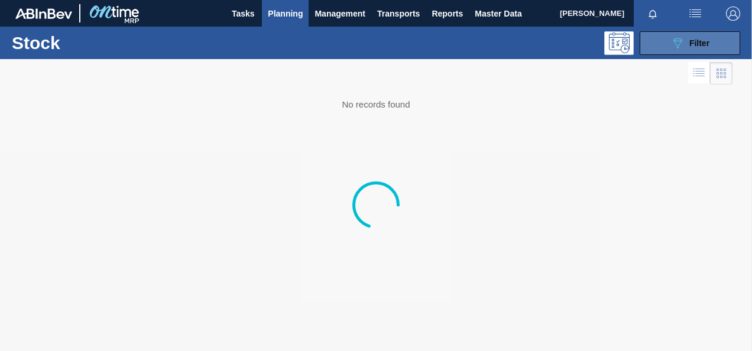
click at [662, 40] on button "089F7B8B-B2A5-4AFE-B5C0-19BA573D28AC Filter" at bounding box center [690, 43] width 101 height 24
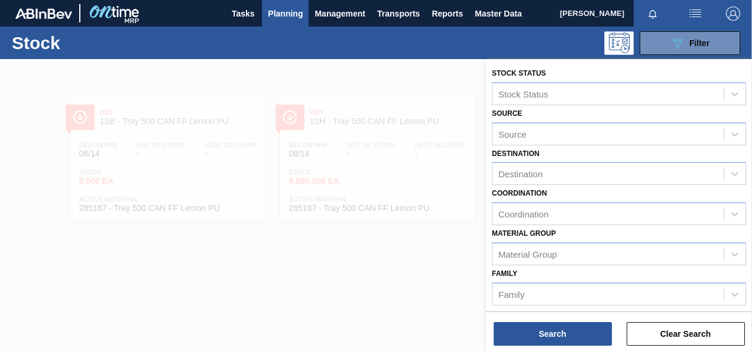
scroll to position [177, 0]
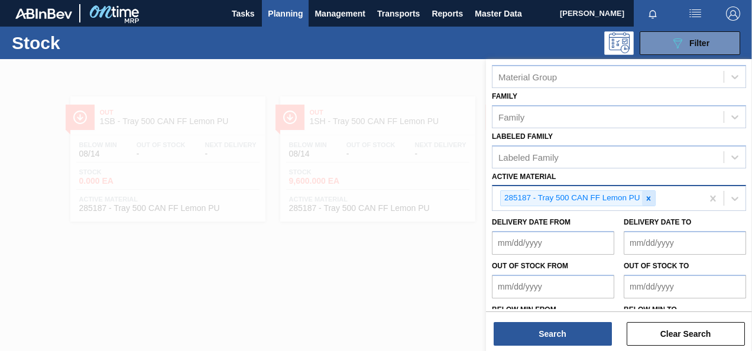
click at [649, 198] on icon at bounding box center [648, 198] width 4 height 4
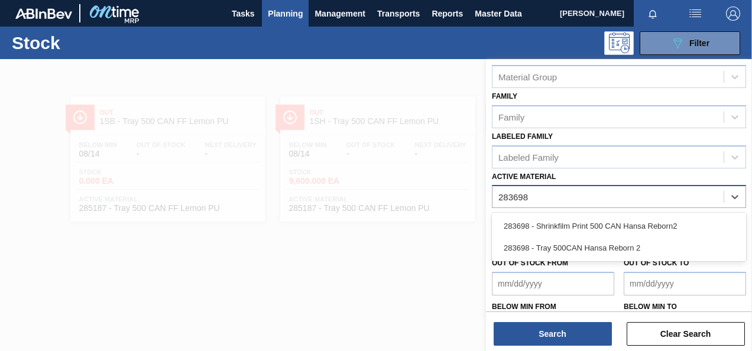
type Material "283698"
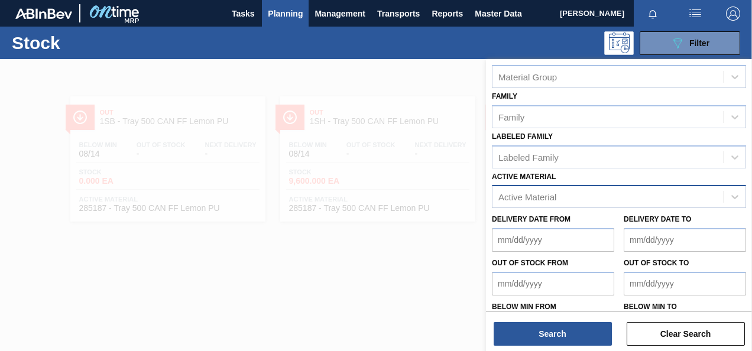
click at [544, 196] on div "Active Material" at bounding box center [528, 197] width 58 height 10
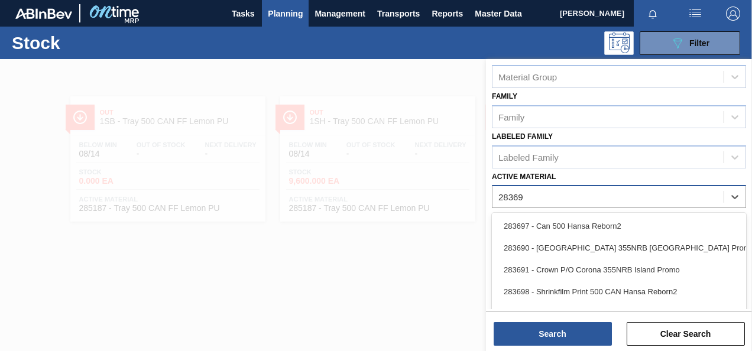
type Material "283698"
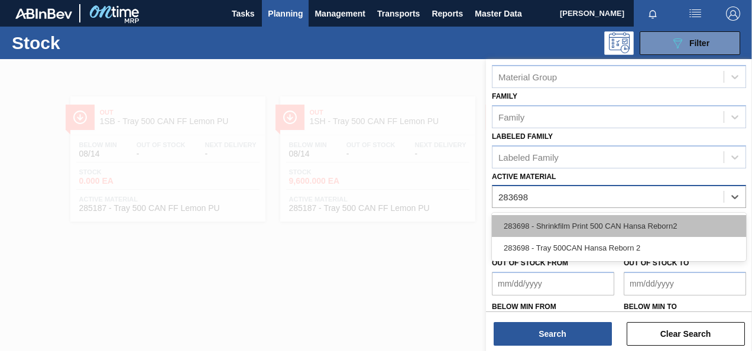
click at [616, 222] on div "283698 - Shrinkfilm Print 500 CAN Hansa Reborn2" at bounding box center [619, 226] width 254 height 22
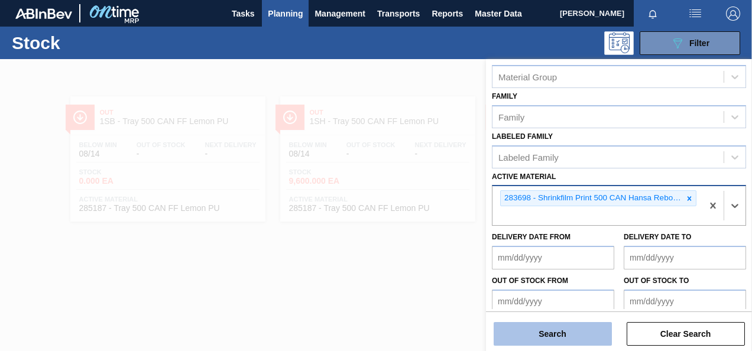
click at [577, 331] on button "Search" at bounding box center [553, 334] width 118 height 24
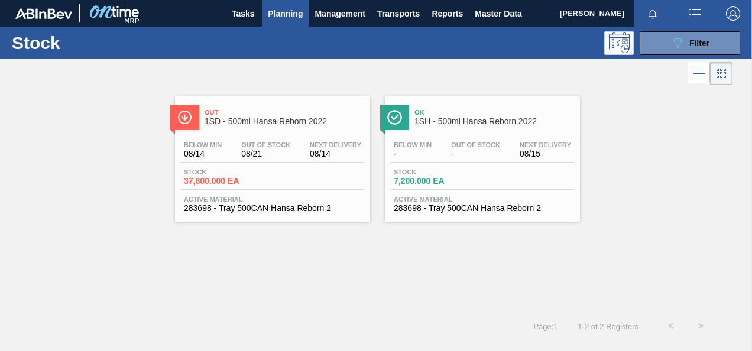
click at [219, 186] on div "Stock 37,800.000 EA" at bounding box center [272, 179] width 183 height 21
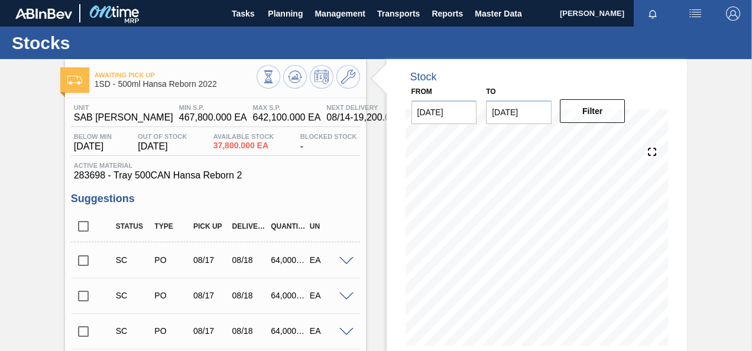
scroll to position [59, 0]
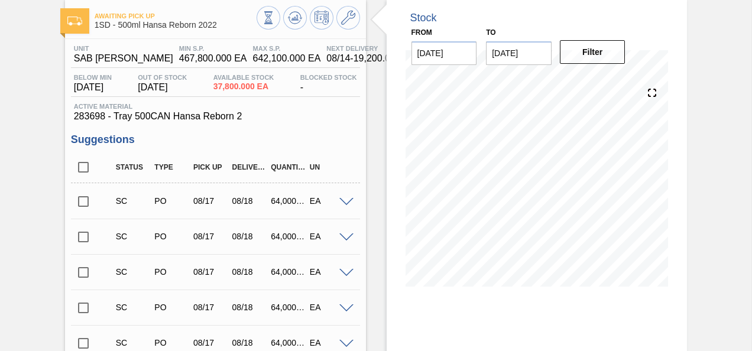
click at [81, 203] on input "checkbox" at bounding box center [83, 201] width 25 height 25
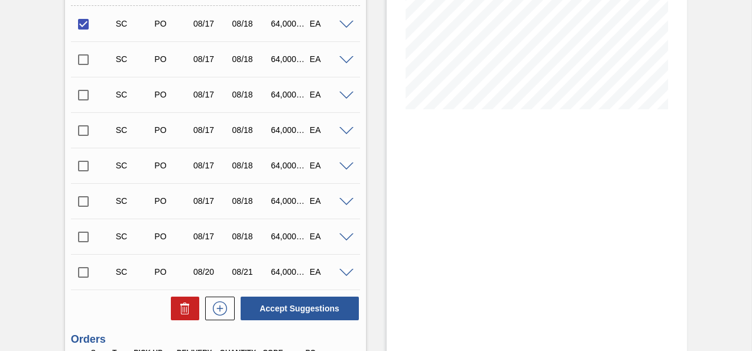
scroll to position [355, 0]
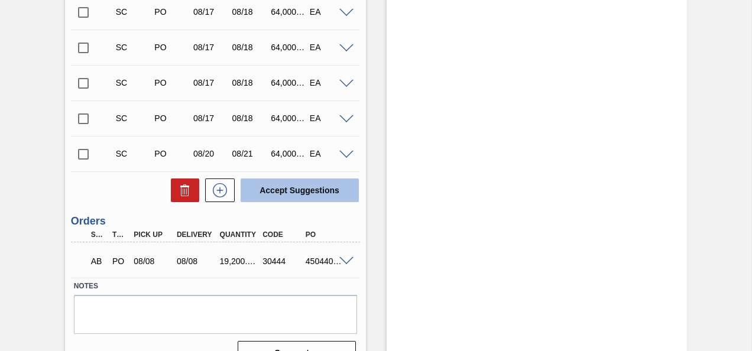
click at [315, 192] on button "Accept Suggestions" at bounding box center [300, 191] width 118 height 24
checkbox input "false"
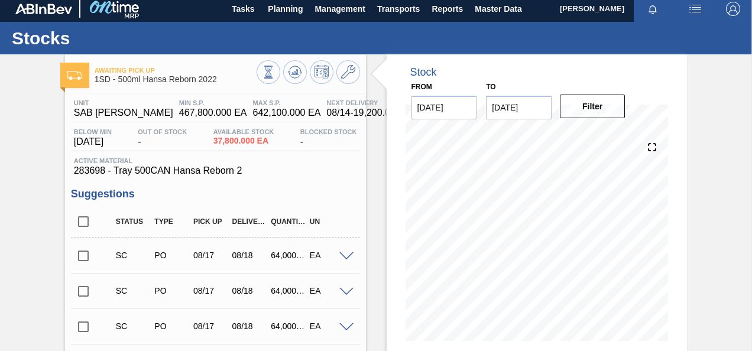
scroll to position [0, 0]
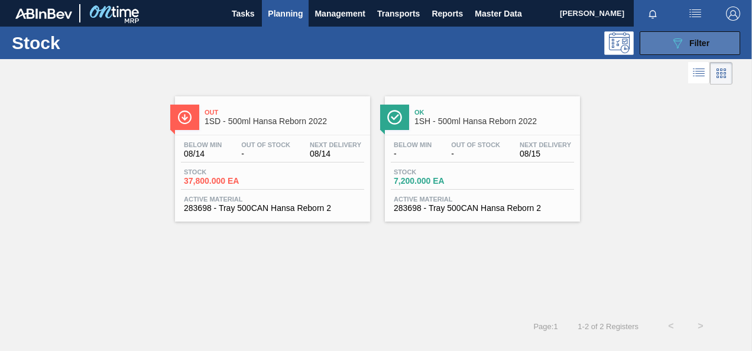
click at [688, 40] on div "089F7B8B-B2A5-4AFE-B5C0-19BA573D28AC Filter" at bounding box center [690, 43] width 39 height 14
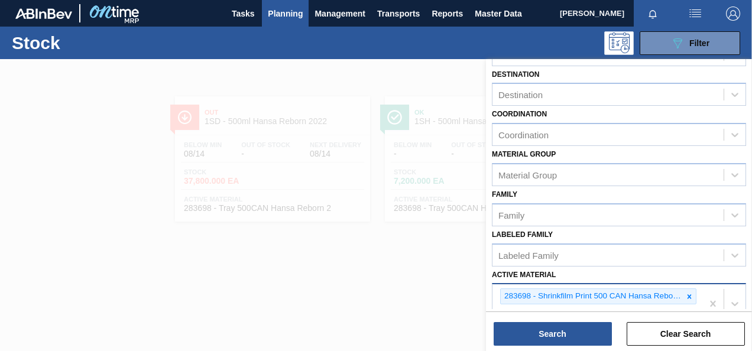
scroll to position [177, 0]
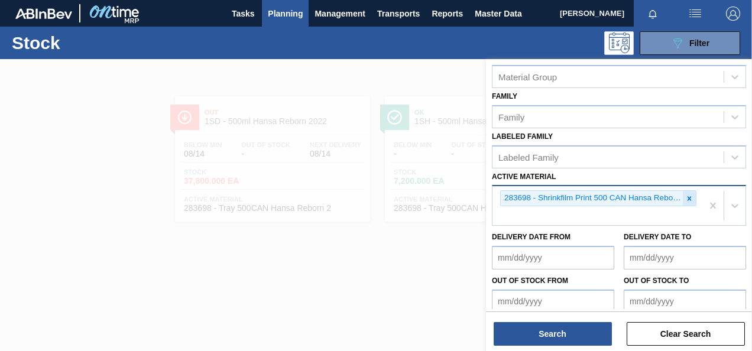
click at [691, 198] on icon at bounding box center [689, 199] width 8 height 8
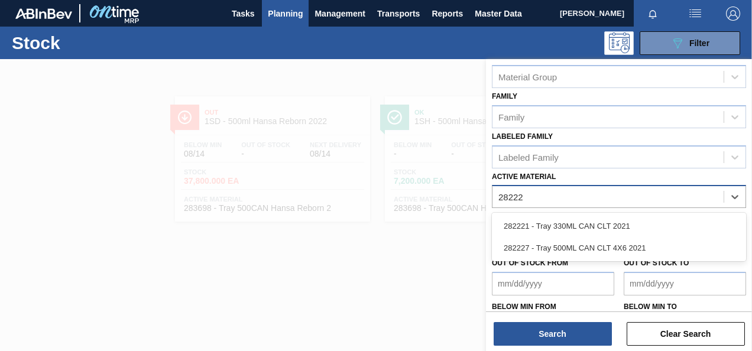
type Material "282227"
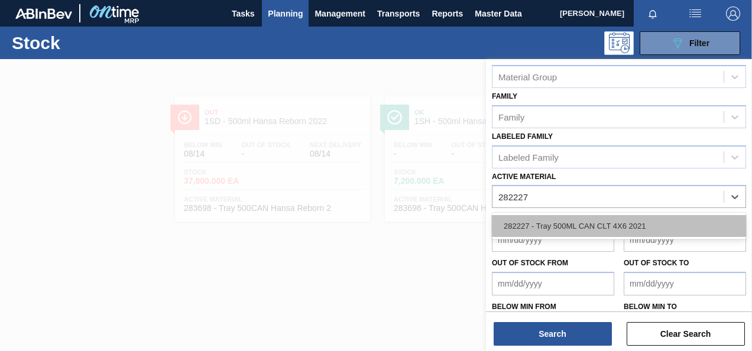
click at [645, 219] on div "282227 - Tray 500ML CAN CLT 4X6 2021" at bounding box center [619, 226] width 254 height 22
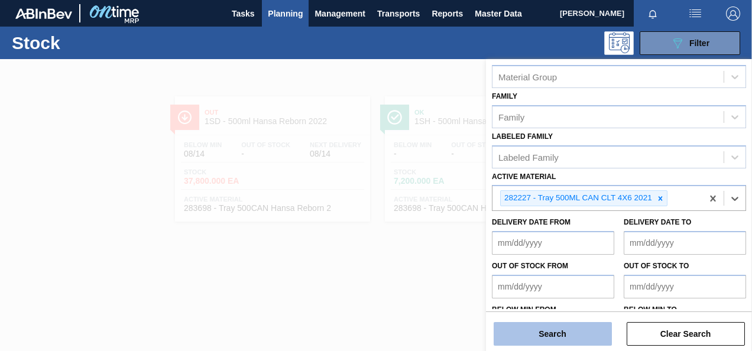
click at [593, 336] on button "Search" at bounding box center [553, 334] width 118 height 24
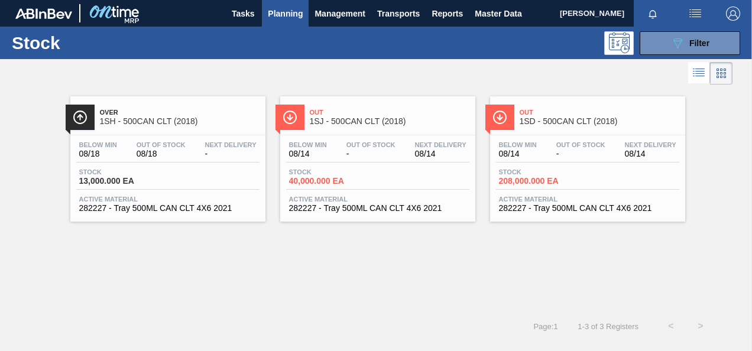
click at [531, 179] on span "208,000.000 EA" at bounding box center [540, 181] width 83 height 9
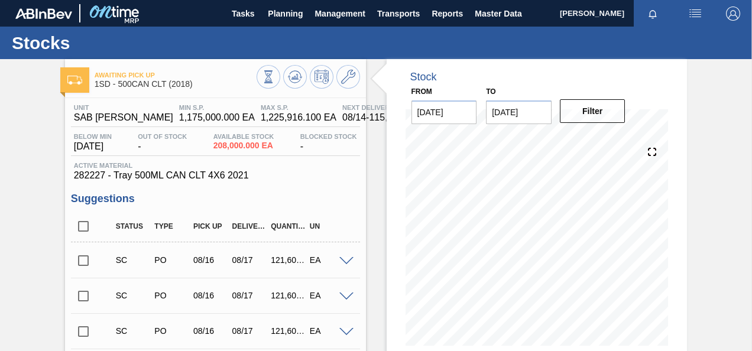
click at [85, 263] on input "checkbox" at bounding box center [83, 260] width 25 height 25
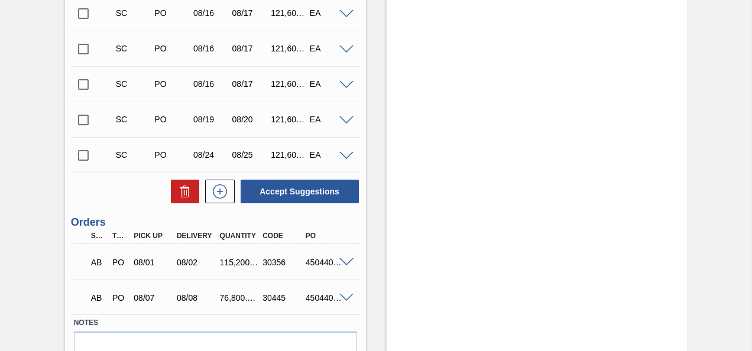
scroll to position [414, 0]
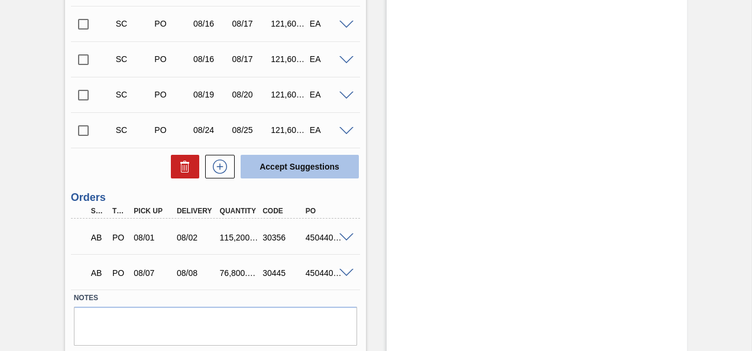
click at [325, 162] on button "Accept Suggestions" at bounding box center [300, 167] width 118 height 24
checkbox input "false"
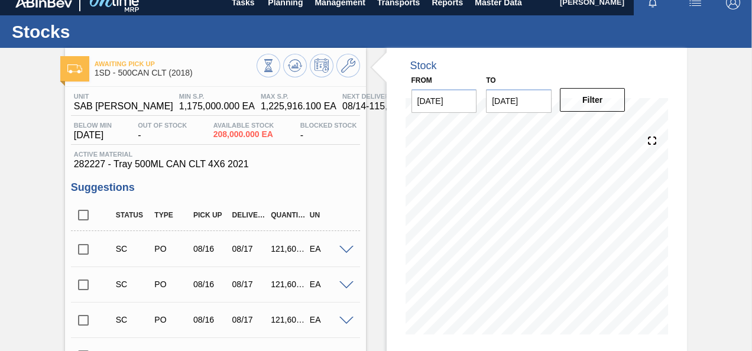
scroll to position [0, 0]
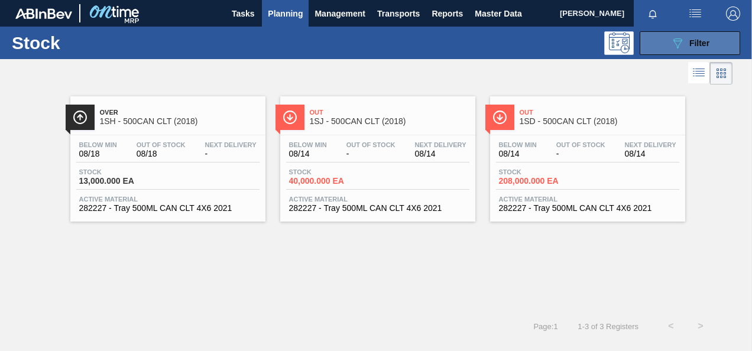
click at [662, 45] on button "089F7B8B-B2A5-4AFE-B5C0-19BA573D28AC Filter" at bounding box center [690, 43] width 101 height 24
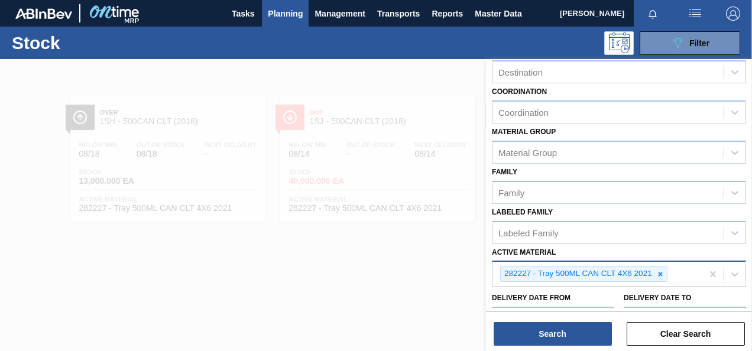
scroll to position [177, 0]
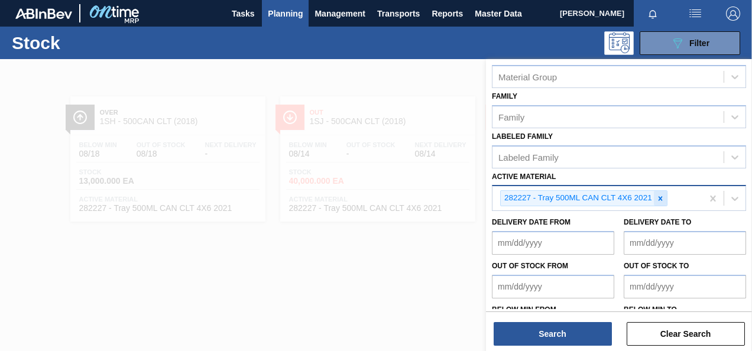
click at [659, 198] on icon at bounding box center [660, 199] width 8 height 8
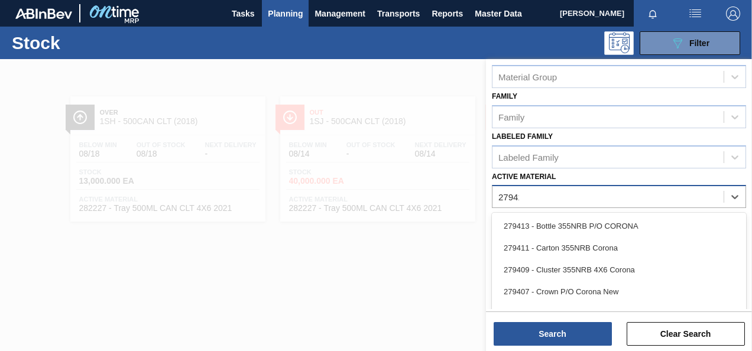
type Material "279413"
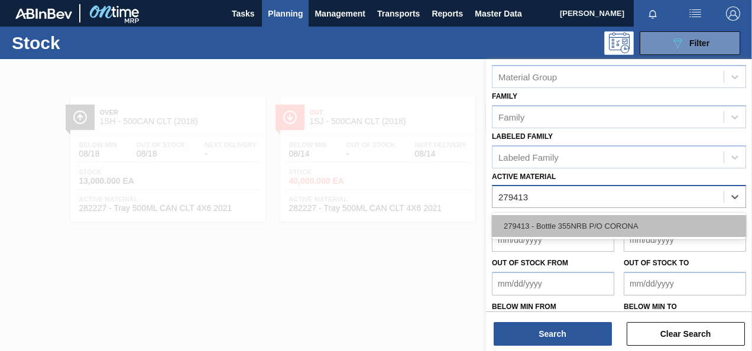
click at [655, 231] on div "279413 - Bottle 355NRB P/O CORONA" at bounding box center [619, 226] width 254 height 22
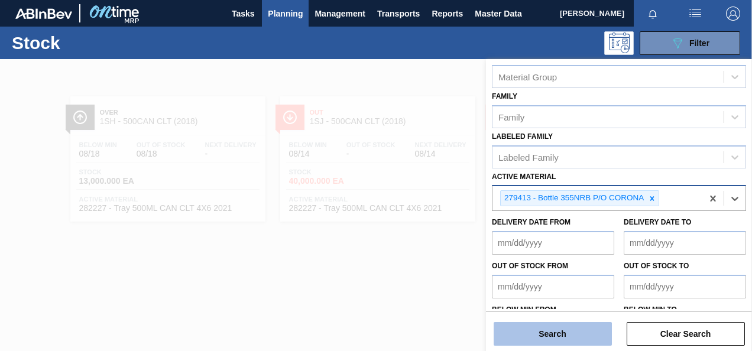
click at [555, 335] on button "Search" at bounding box center [553, 334] width 118 height 24
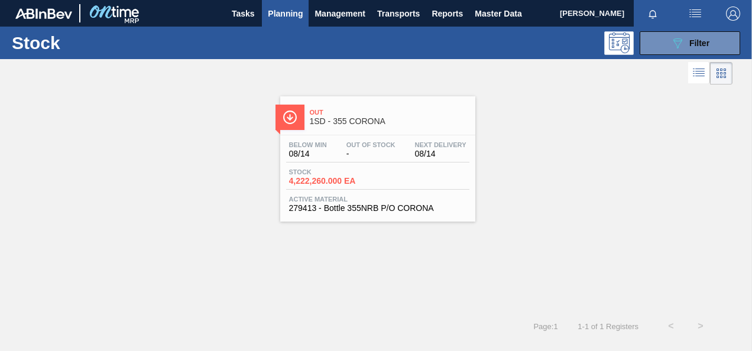
click at [152, 266] on div "Out 1SD - 355 CORONA Below Min 08/14 Out Of Stock - Next Delivery 08/14 Stock 4…" at bounding box center [376, 200] width 752 height 224
click at [325, 182] on span "4,222,260.000 EA" at bounding box center [330, 181] width 83 height 9
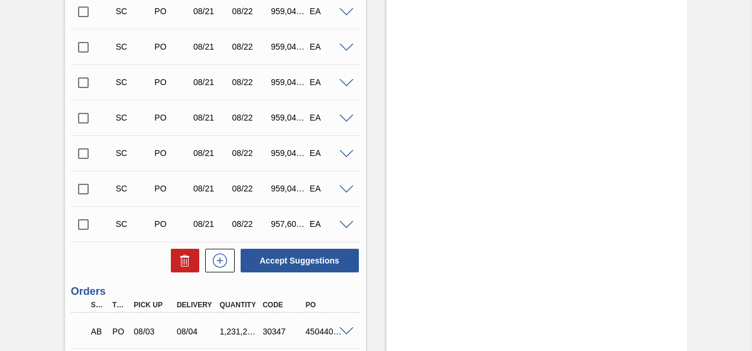
scroll to position [946, 0]
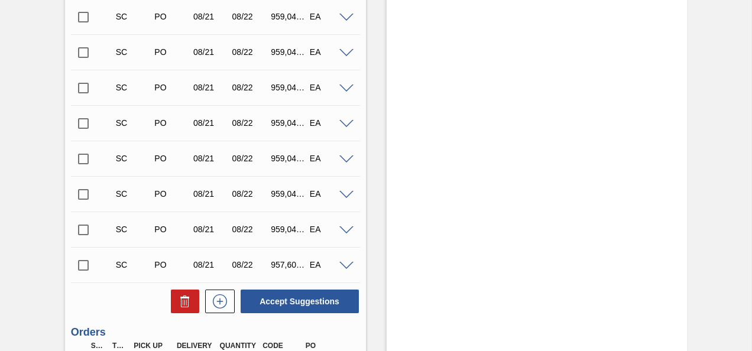
click at [85, 266] on input "checkbox" at bounding box center [83, 265] width 25 height 25
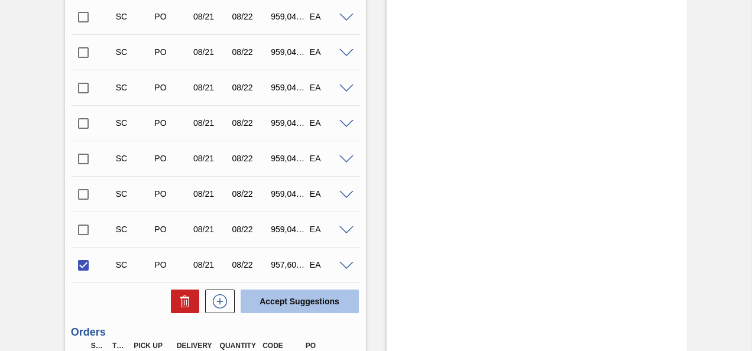
click at [286, 300] on button "Accept Suggestions" at bounding box center [300, 302] width 118 height 24
checkbox input "false"
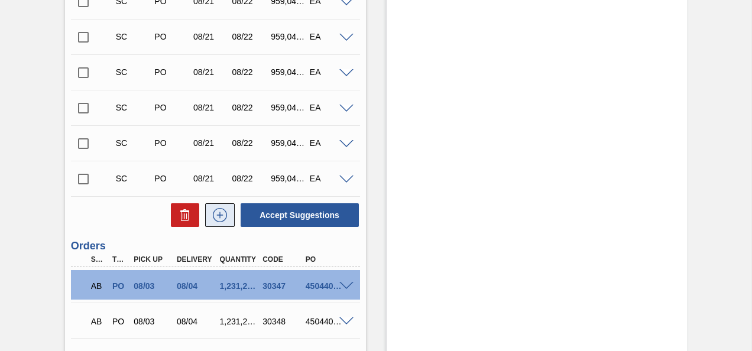
scroll to position [999, 0]
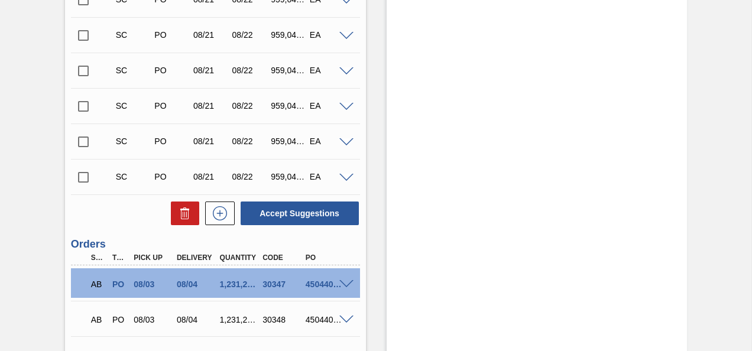
click at [85, 183] on input "checkbox" at bounding box center [83, 177] width 25 height 25
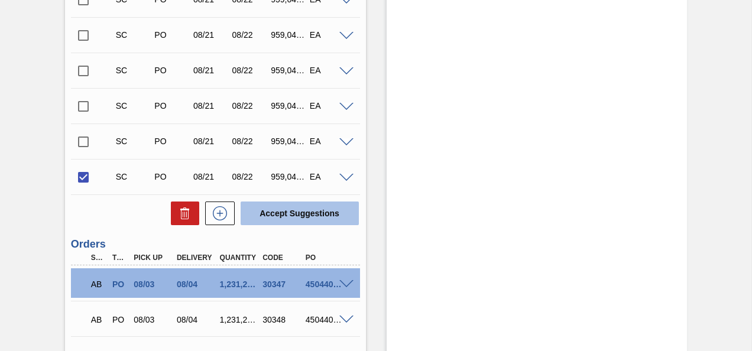
click at [312, 219] on button "Accept Suggestions" at bounding box center [300, 214] width 118 height 24
checkbox input "false"
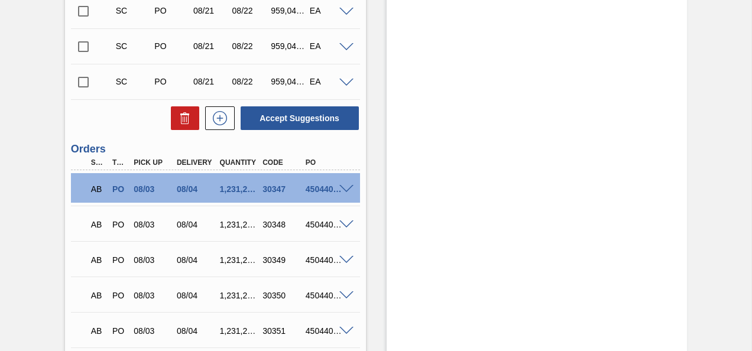
scroll to position [1058, 0]
click at [84, 83] on input "checkbox" at bounding box center [83, 82] width 25 height 25
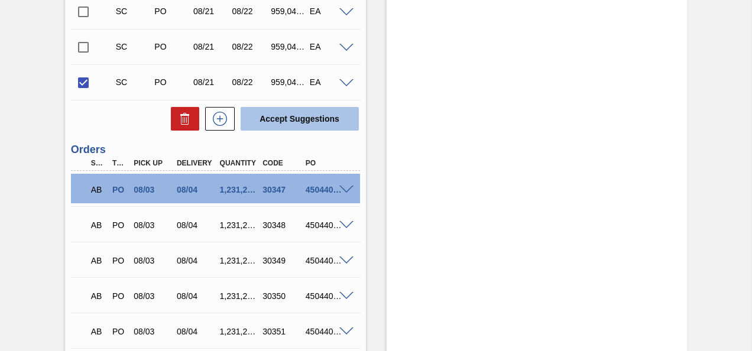
click at [291, 123] on button "Accept Suggestions" at bounding box center [300, 119] width 118 height 24
checkbox input "false"
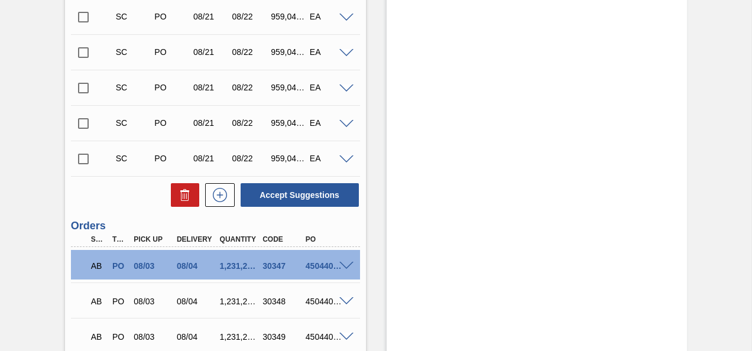
scroll to position [940, 0]
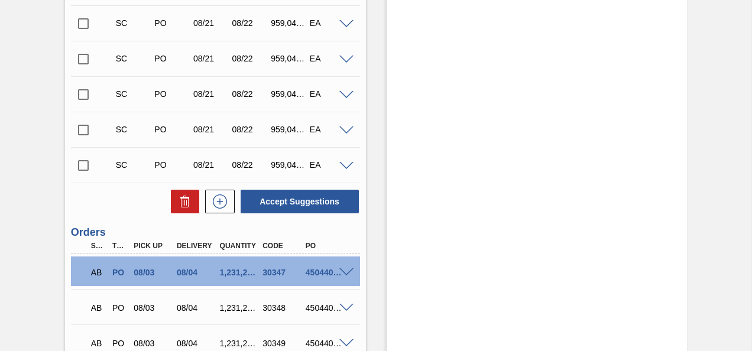
click at [75, 166] on input "checkbox" at bounding box center [83, 165] width 25 height 25
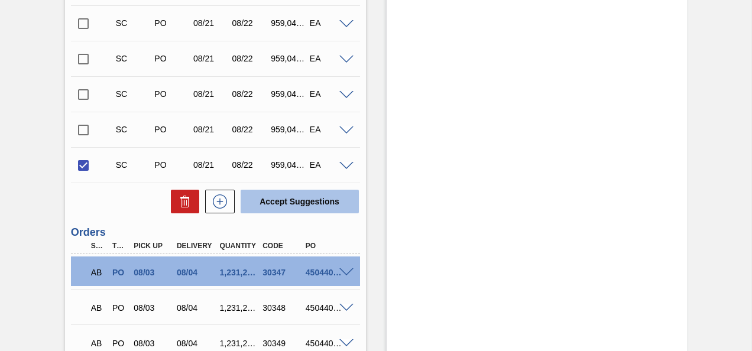
click at [313, 205] on button "Accept Suggestions" at bounding box center [300, 202] width 118 height 24
checkbox input "false"
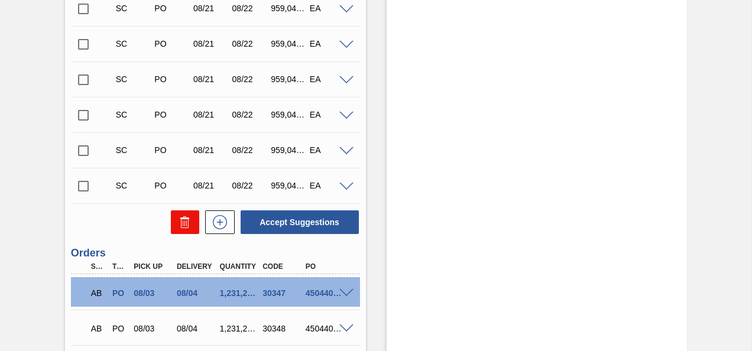
scroll to position [881, 0]
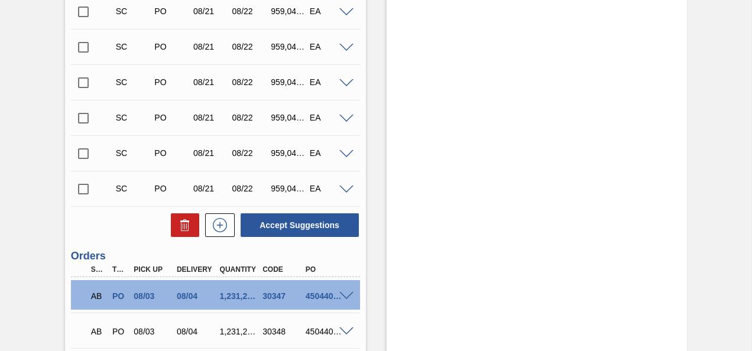
click at [84, 195] on input "checkbox" at bounding box center [83, 189] width 25 height 25
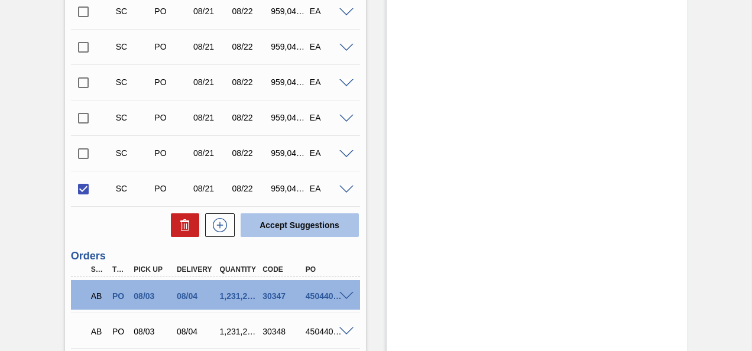
click at [276, 226] on button "Accept Suggestions" at bounding box center [300, 225] width 118 height 24
checkbox input "false"
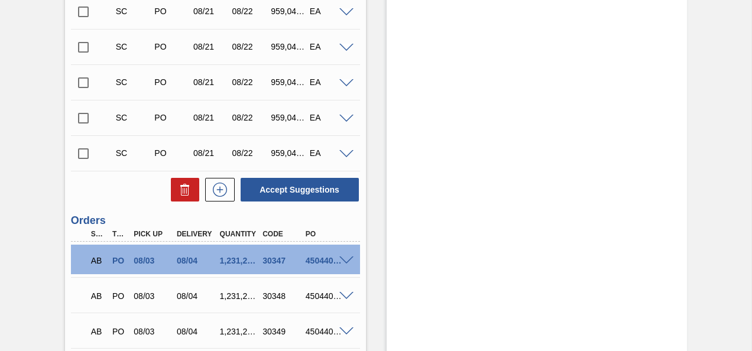
click at [83, 155] on input "checkbox" at bounding box center [83, 153] width 25 height 25
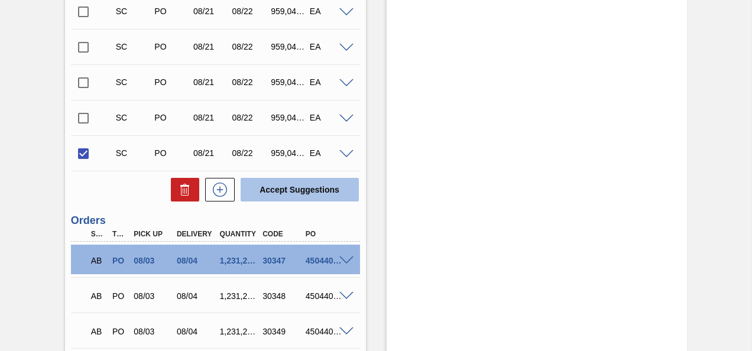
click at [286, 196] on button "Accept Suggestions" at bounding box center [300, 190] width 118 height 24
checkbox input "false"
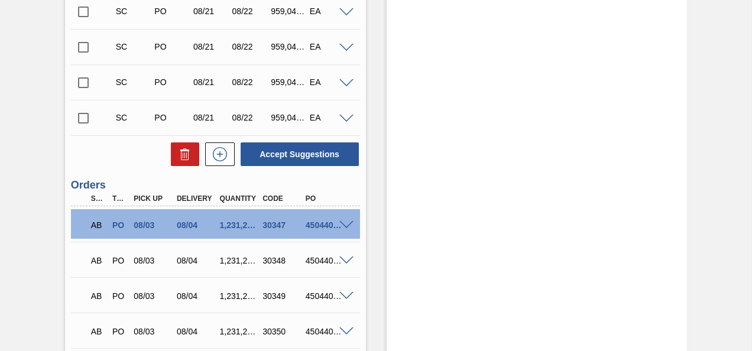
scroll to position [644, 0]
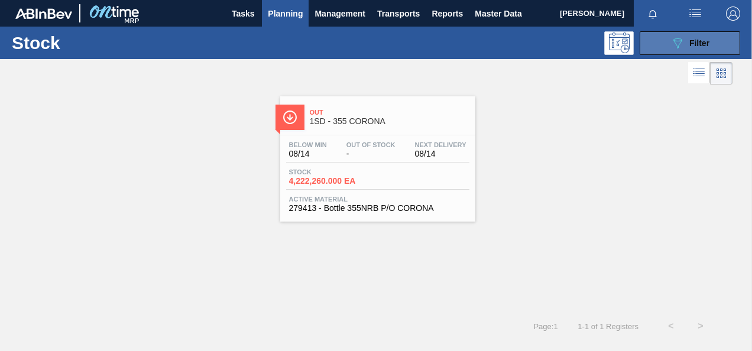
click at [726, 42] on button "089F7B8B-B2A5-4AFE-B5C0-19BA573D28AC Filter" at bounding box center [690, 43] width 101 height 24
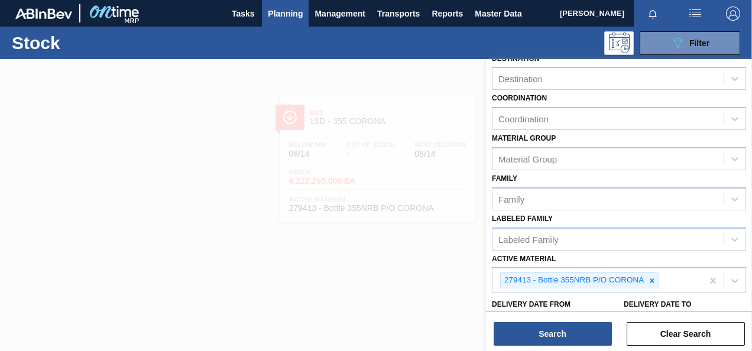
scroll to position [177, 0]
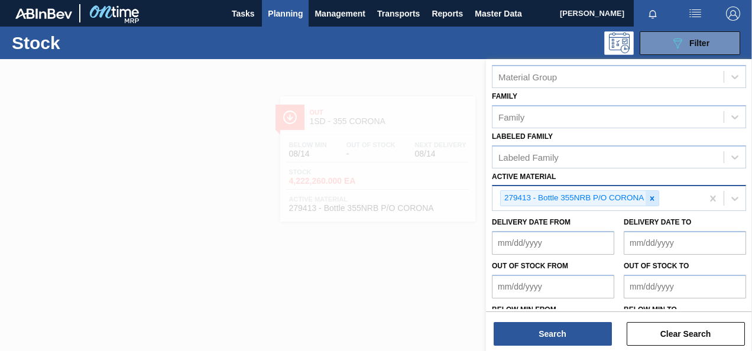
click at [652, 198] on icon at bounding box center [652, 199] width 8 height 8
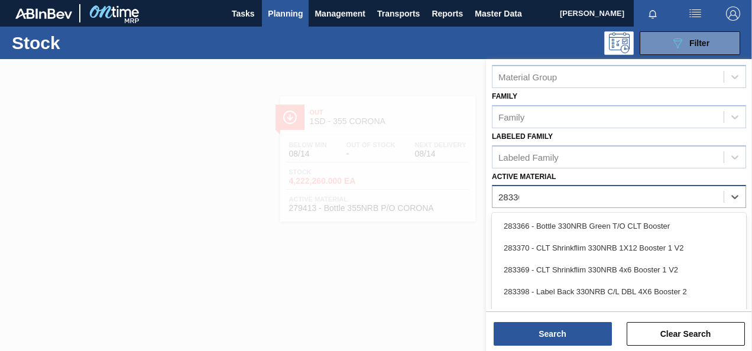
type Material "283366"
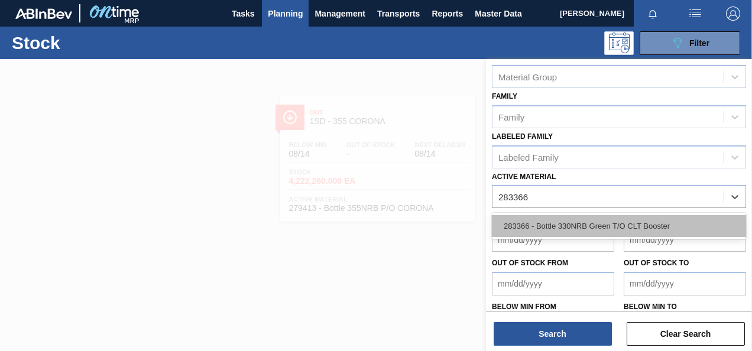
click at [568, 219] on div "283366 - Bottle 330NRB Green T/O CLT Booster" at bounding box center [619, 226] width 254 height 22
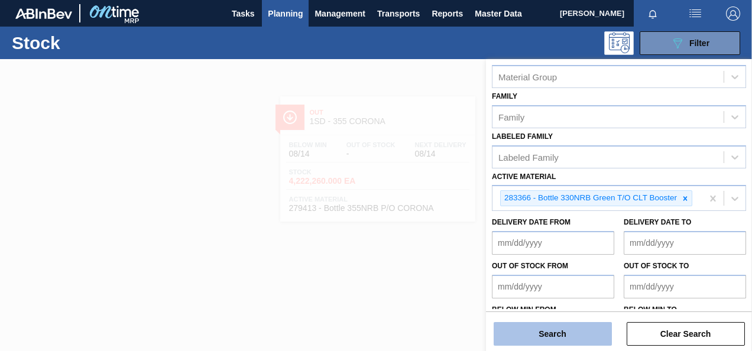
click at [561, 333] on button "Search" at bounding box center [553, 334] width 118 height 24
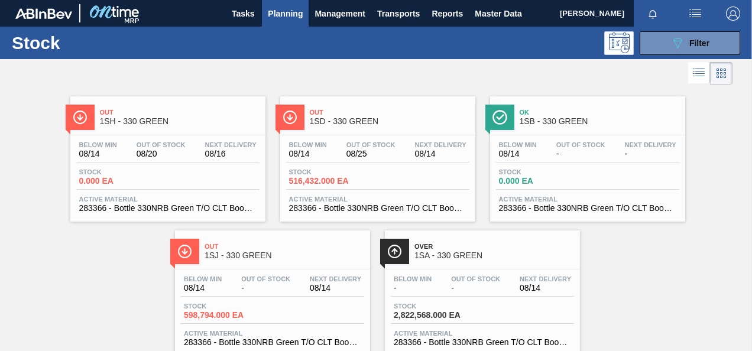
click at [315, 185] on span "516,432.000 EA" at bounding box center [330, 181] width 83 height 9
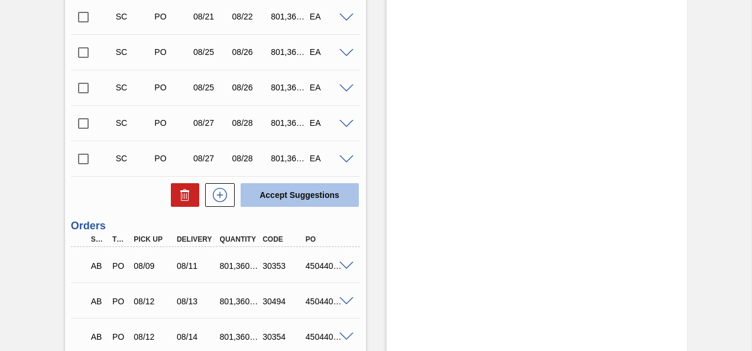
scroll to position [828, 0]
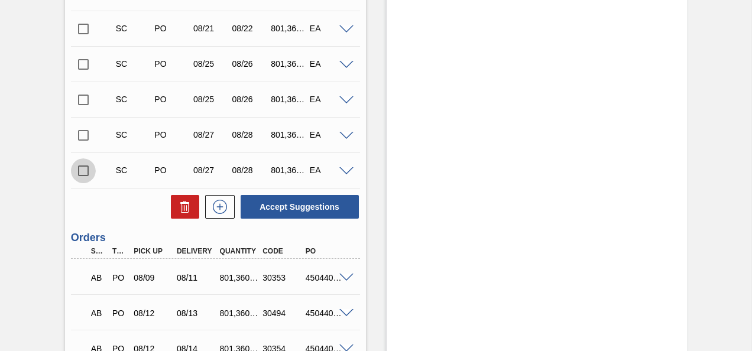
click at [87, 173] on input "checkbox" at bounding box center [83, 170] width 25 height 25
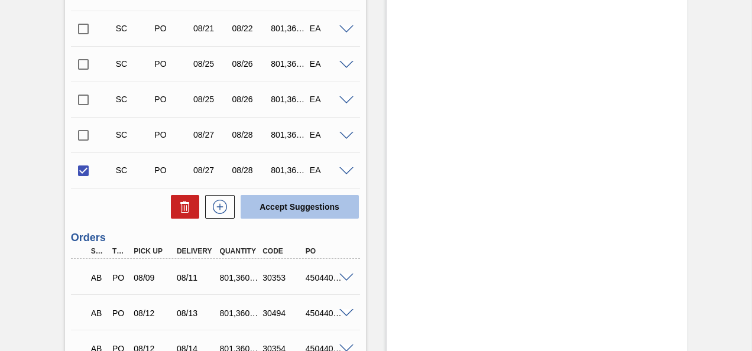
click at [304, 206] on button "Accept Suggestions" at bounding box center [300, 207] width 118 height 24
checkbox input "false"
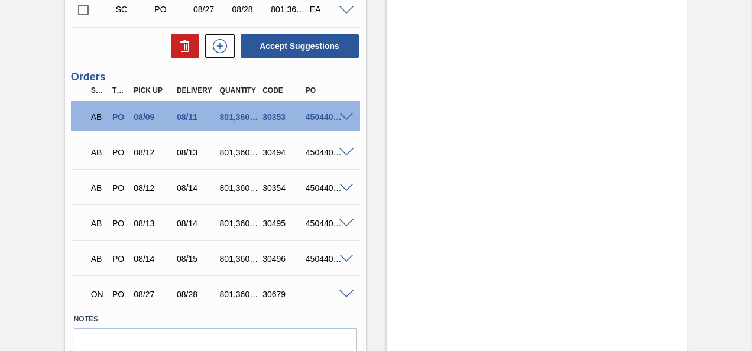
scroll to position [833, 0]
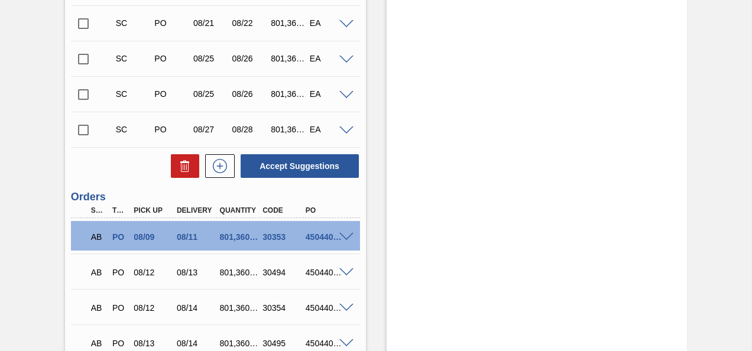
click at [85, 129] on input "checkbox" at bounding box center [83, 130] width 25 height 25
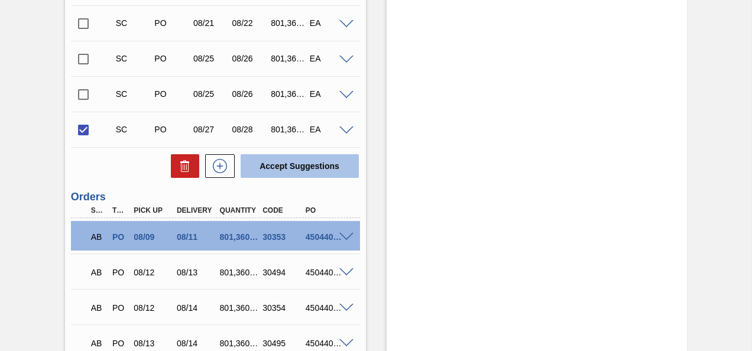
click at [280, 167] on button "Accept Suggestions" at bounding box center [300, 166] width 118 height 24
checkbox input "false"
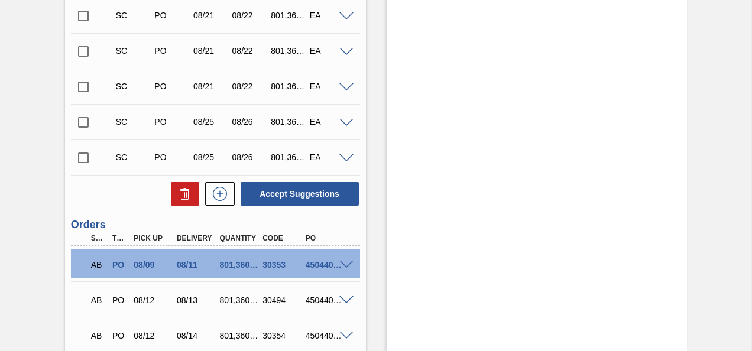
scroll to position [715, 0]
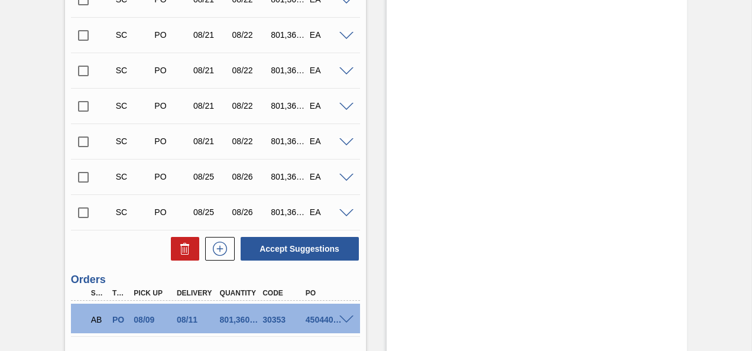
click at [80, 217] on input "checkbox" at bounding box center [83, 212] width 25 height 25
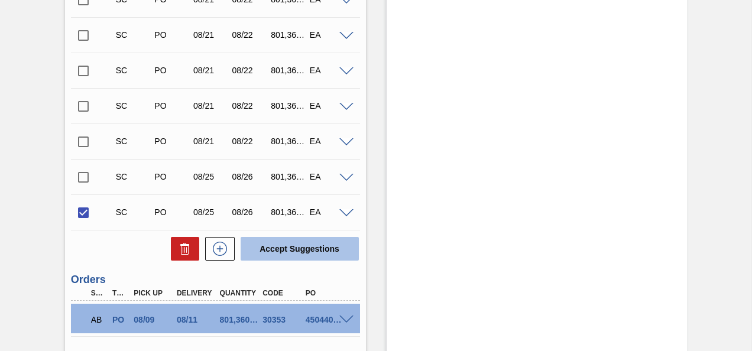
click at [283, 240] on button "Accept Suggestions" at bounding box center [300, 249] width 118 height 24
checkbox input "false"
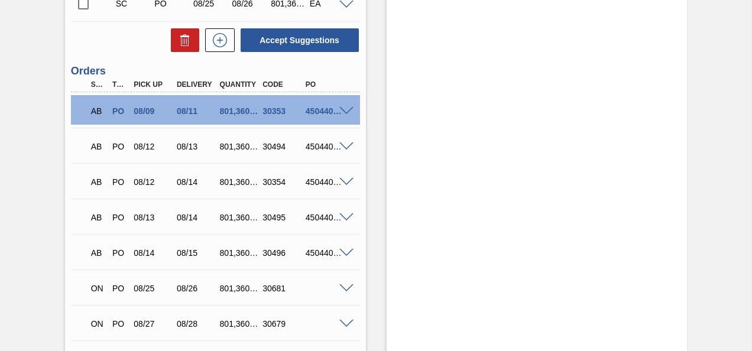
scroll to position [774, 0]
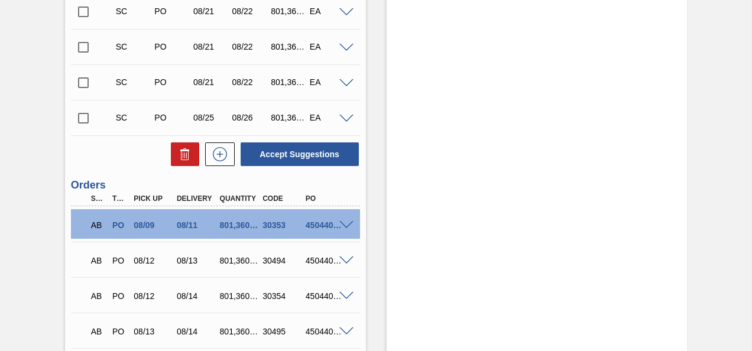
drag, startPoint x: 84, startPoint y: 121, endPoint x: 144, endPoint y: 140, distance: 63.0
click at [84, 122] on input "checkbox" at bounding box center [83, 118] width 25 height 25
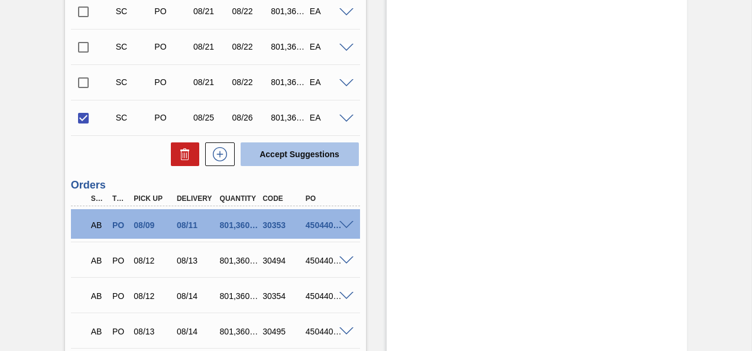
click at [300, 162] on button "Accept Suggestions" at bounding box center [300, 155] width 118 height 24
checkbox input "false"
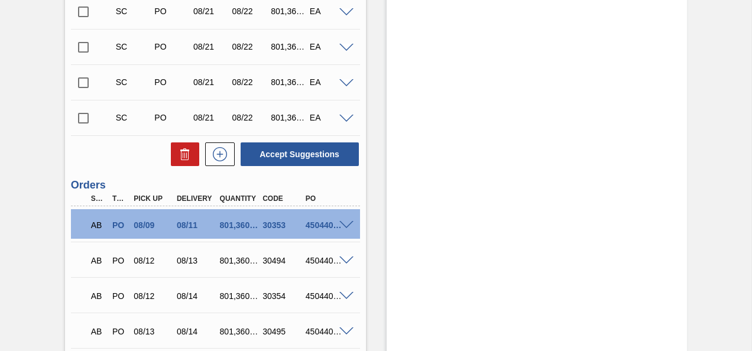
scroll to position [561, 0]
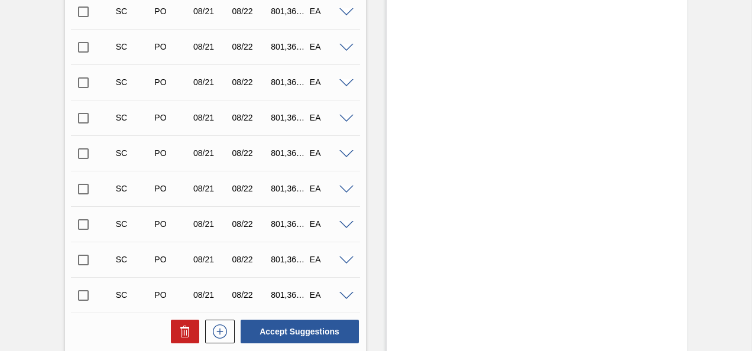
click at [90, 296] on input "checkbox" at bounding box center [83, 295] width 25 height 25
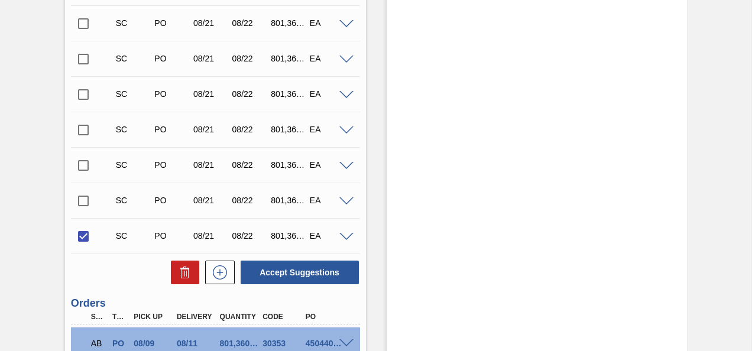
scroll to position [739, 0]
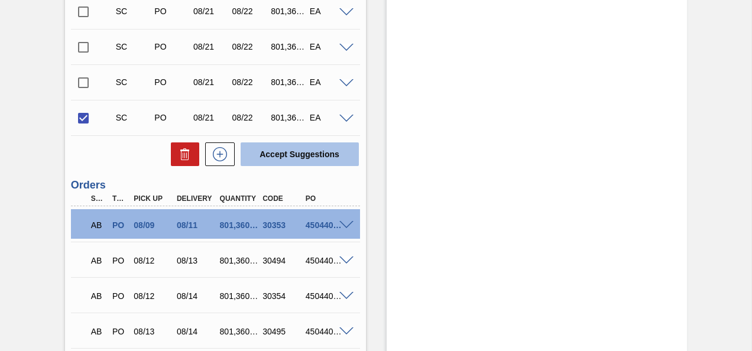
click at [315, 153] on button "Accept Suggestions" at bounding box center [300, 155] width 118 height 24
checkbox input "false"
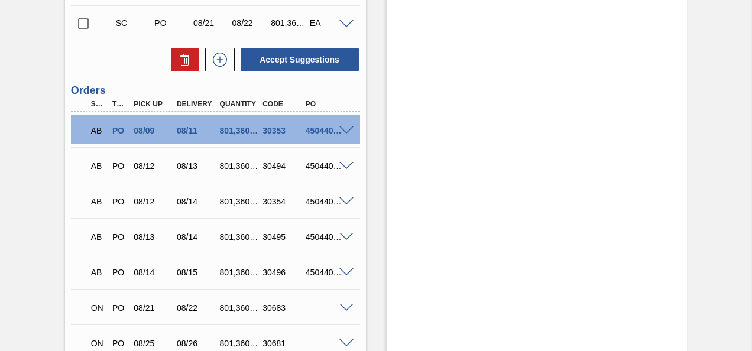
scroll to position [680, 0]
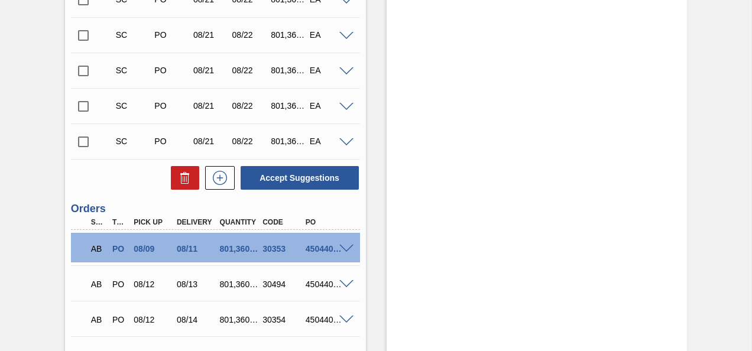
click at [86, 144] on input "checkbox" at bounding box center [83, 142] width 25 height 25
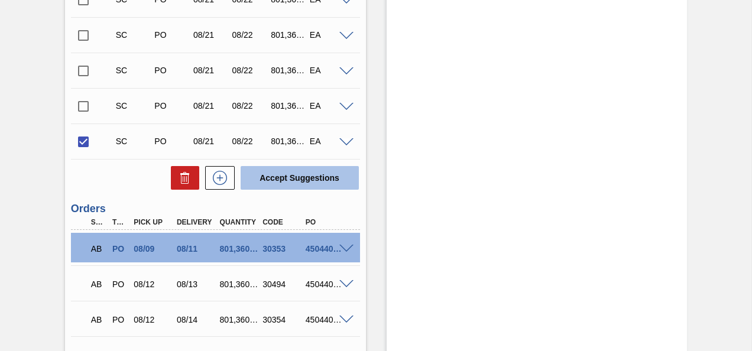
click at [300, 182] on button "Accept Suggestions" at bounding box center [300, 178] width 118 height 24
checkbox input "false"
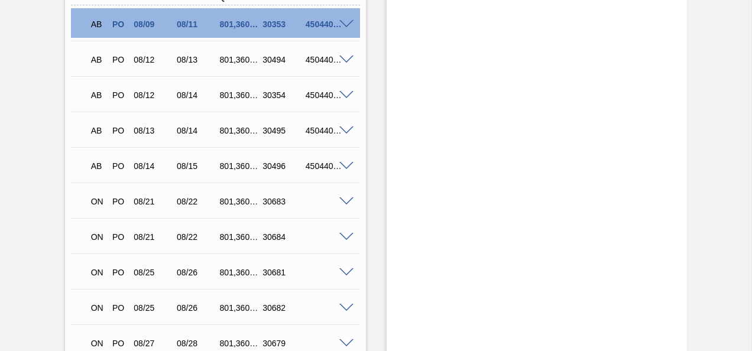
scroll to position [739, 0]
